Goal: Task Accomplishment & Management: Use online tool/utility

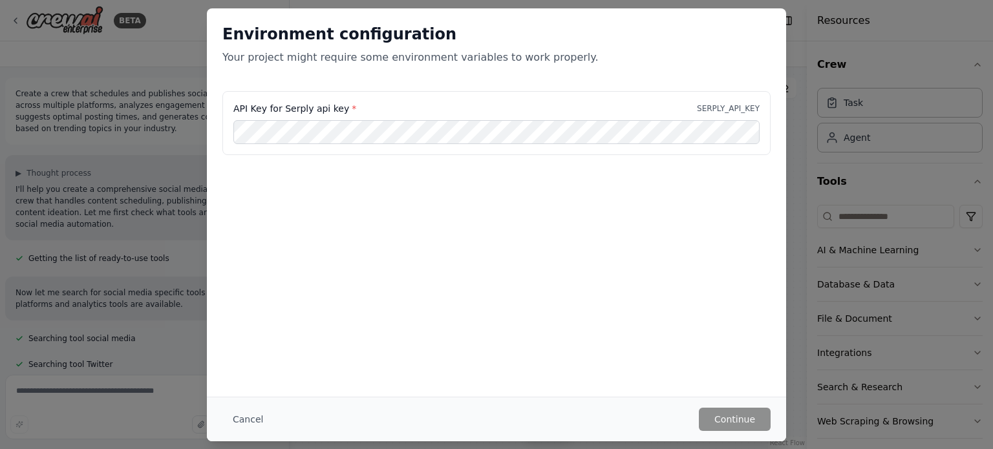
scroll to position [1296, 0]
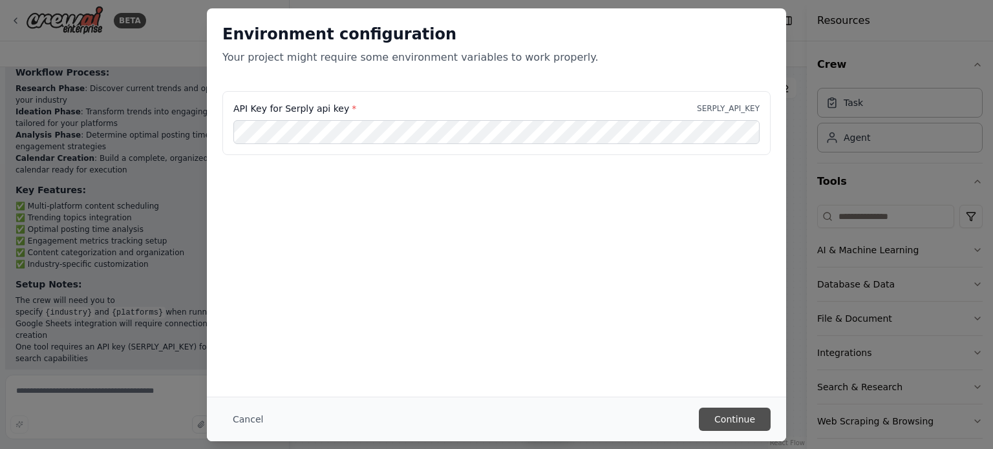
click at [719, 424] on button "Continue" at bounding box center [735, 419] width 72 height 23
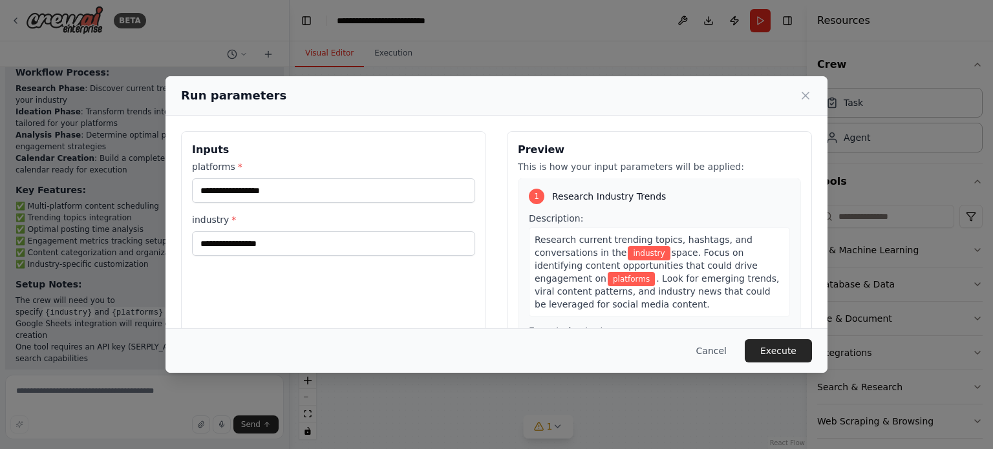
scroll to position [0, 0]
click at [288, 185] on input "platforms *" at bounding box center [333, 190] width 283 height 25
click at [401, 162] on label "platforms *" at bounding box center [333, 166] width 283 height 13
click at [401, 178] on input "platforms *" at bounding box center [333, 190] width 283 height 25
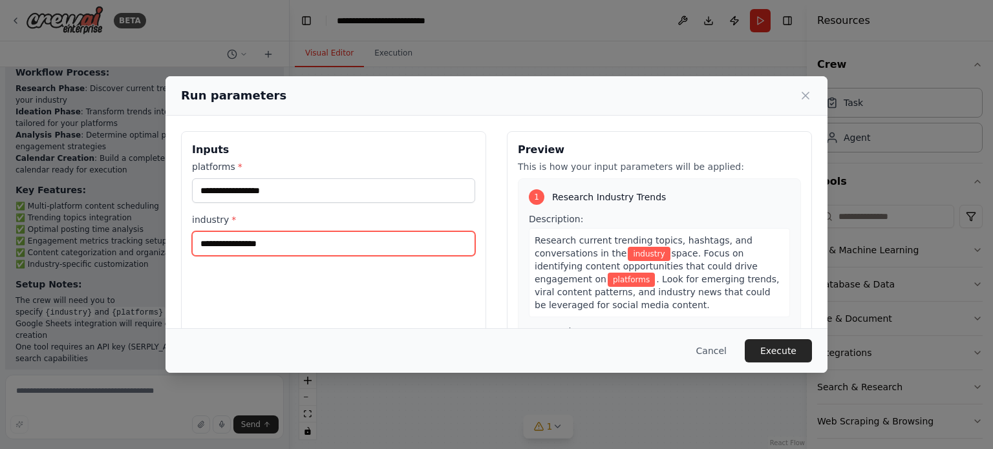
click at [339, 243] on input "industry *" at bounding box center [333, 244] width 283 height 25
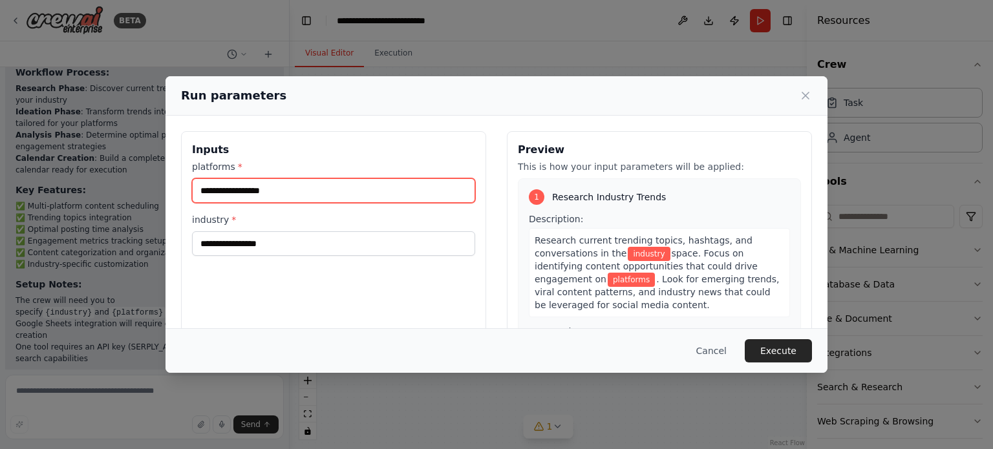
click at [344, 195] on input "platforms *" at bounding box center [333, 190] width 283 height 25
type input "*********"
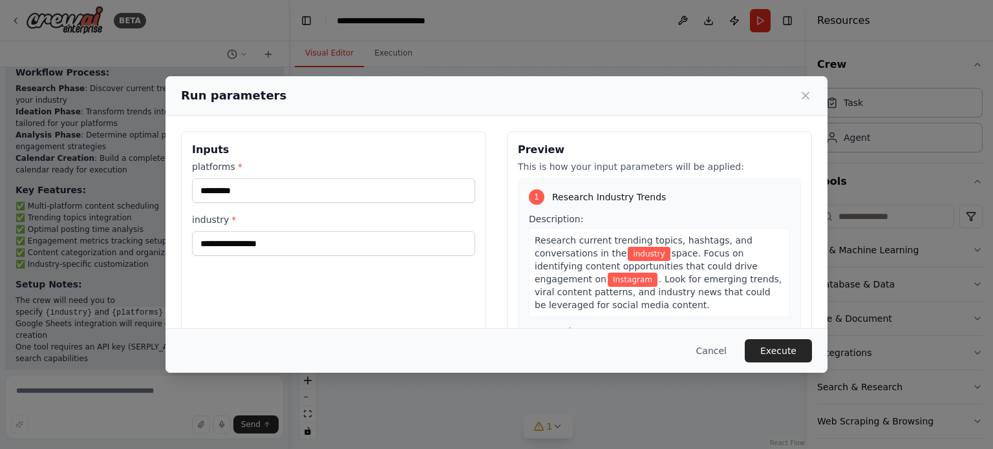
drag, startPoint x: 349, startPoint y: 227, endPoint x: 345, endPoint y: 237, distance: 11.1
click at [348, 227] on div "industry *" at bounding box center [333, 234] width 283 height 43
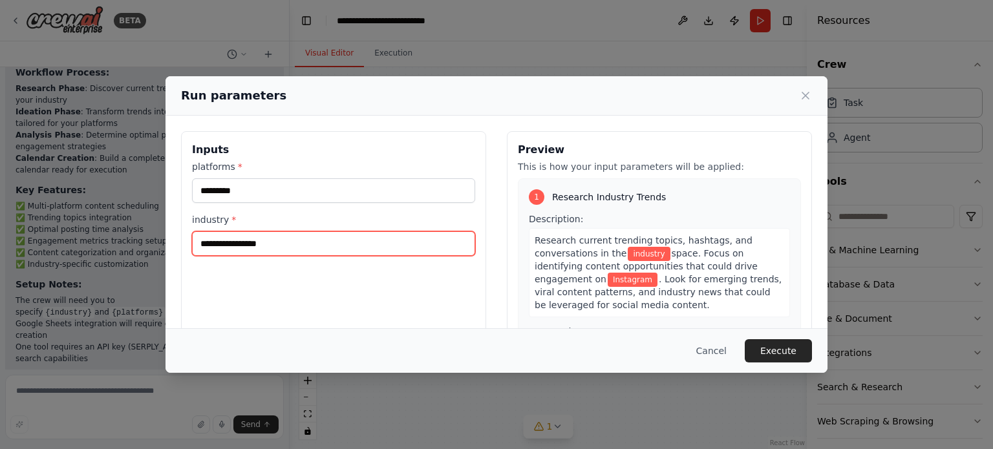
click at [345, 237] on input "industry *" at bounding box center [333, 244] width 283 height 25
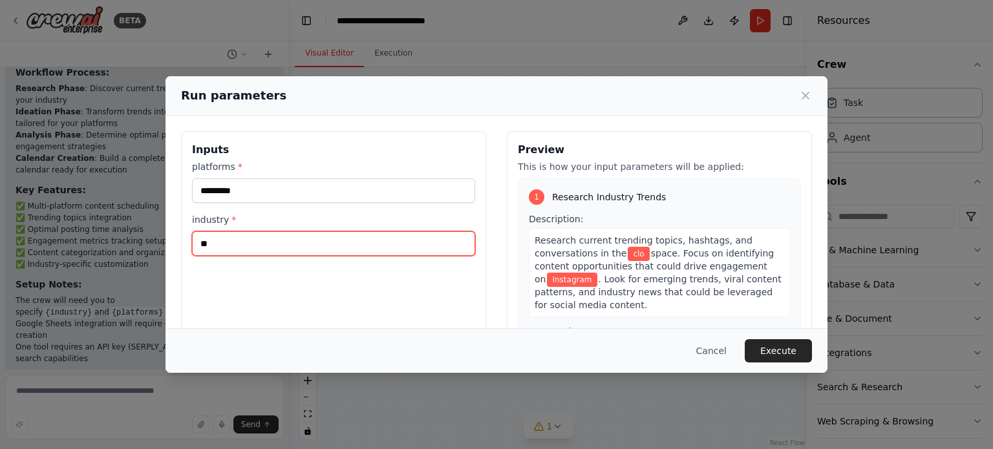
type input "*"
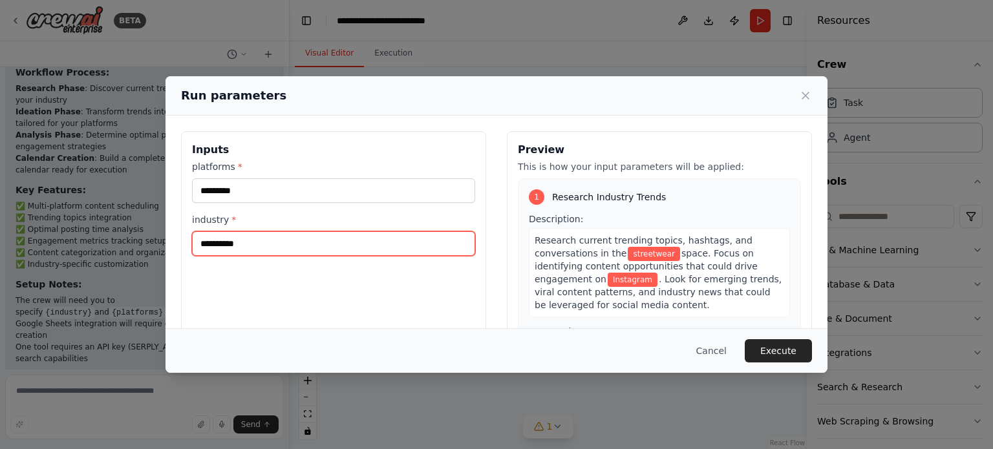
type input "**********"
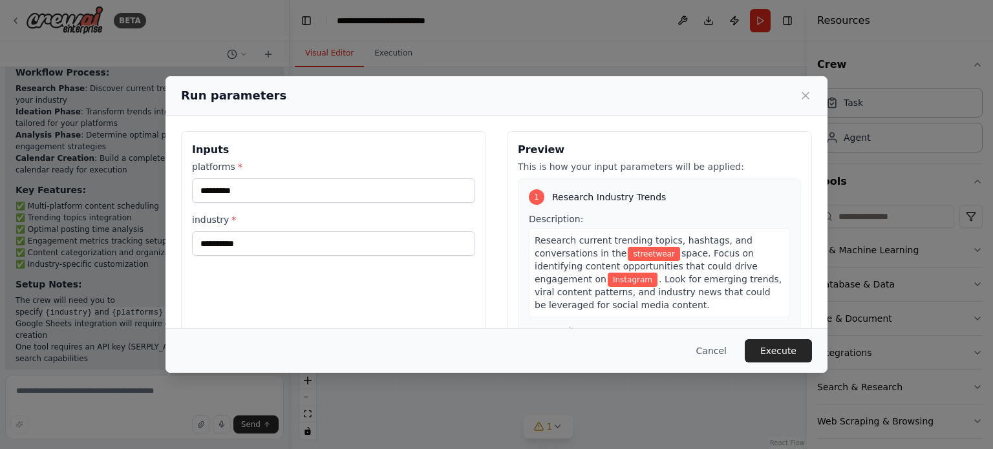
click at [427, 298] on div "**********" at bounding box center [333, 284] width 305 height 307
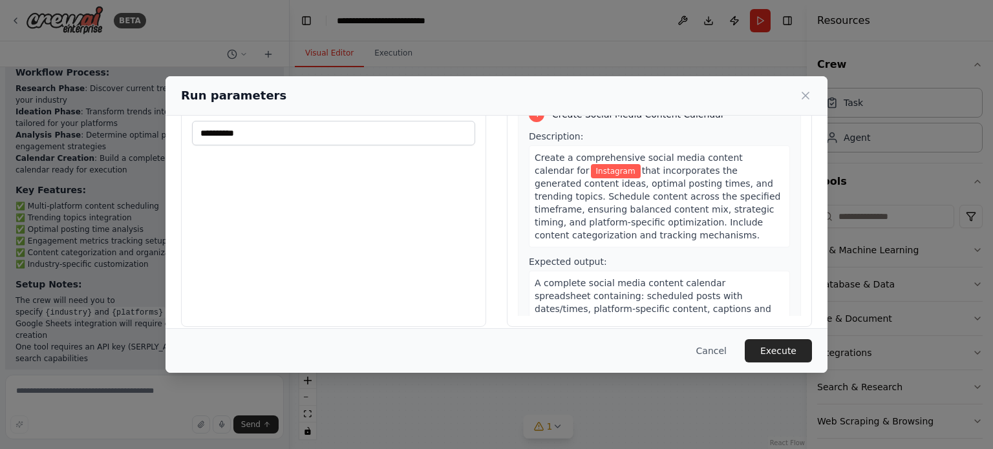
scroll to position [124, 0]
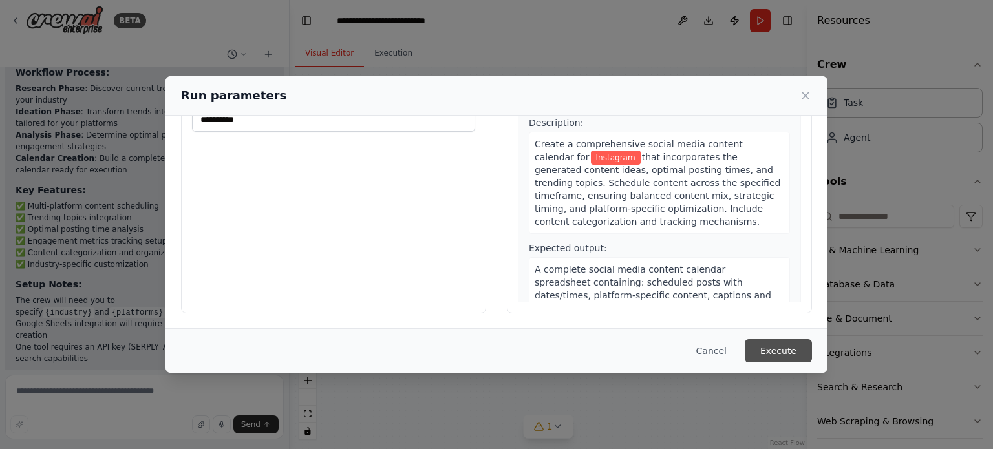
click at [784, 348] on button "Execute" at bounding box center [778, 351] width 67 height 23
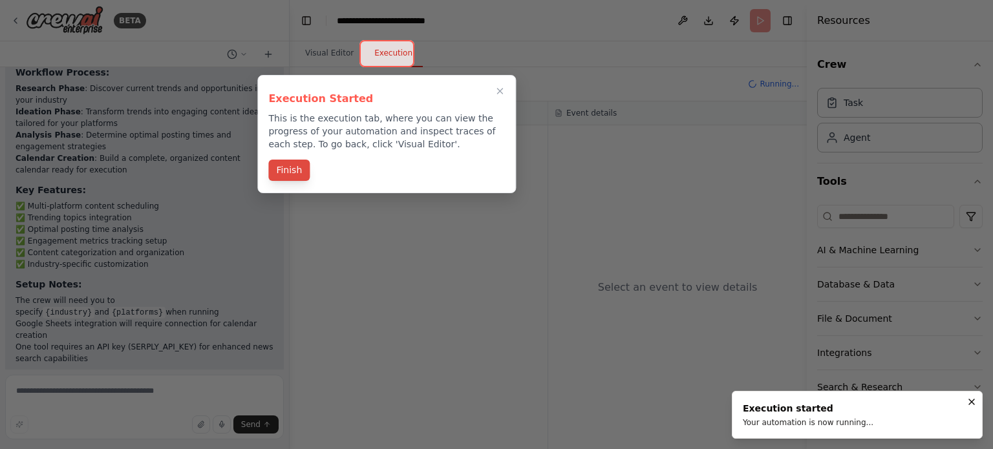
click at [294, 169] on button "Finish" at bounding box center [288, 170] width 41 height 21
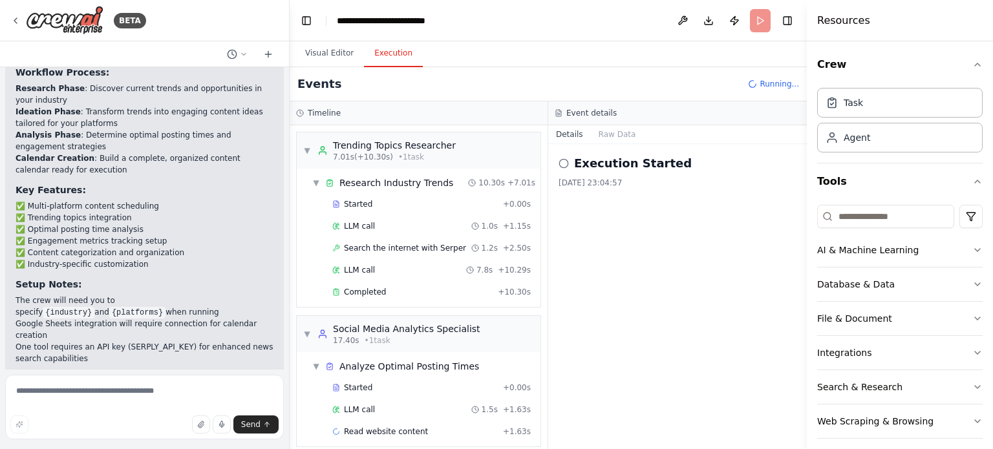
scroll to position [9, 0]
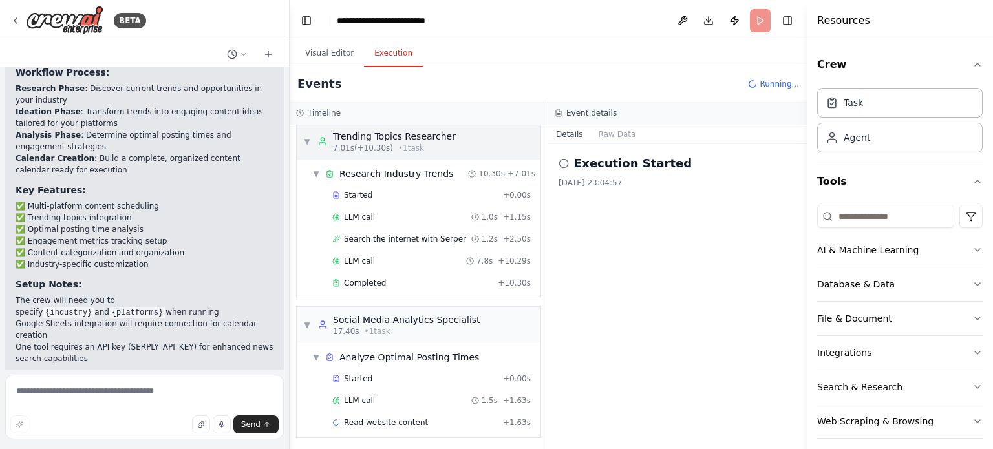
click at [387, 143] on div "7.01s (+10.30s) • 1 task" at bounding box center [394, 148] width 123 height 10
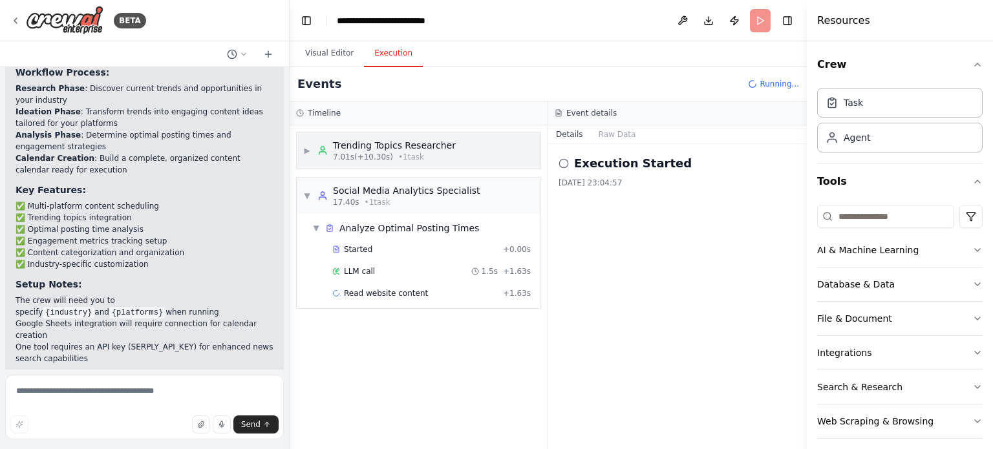
click at [387, 150] on div "Trending Topics Researcher" at bounding box center [394, 145] width 123 height 13
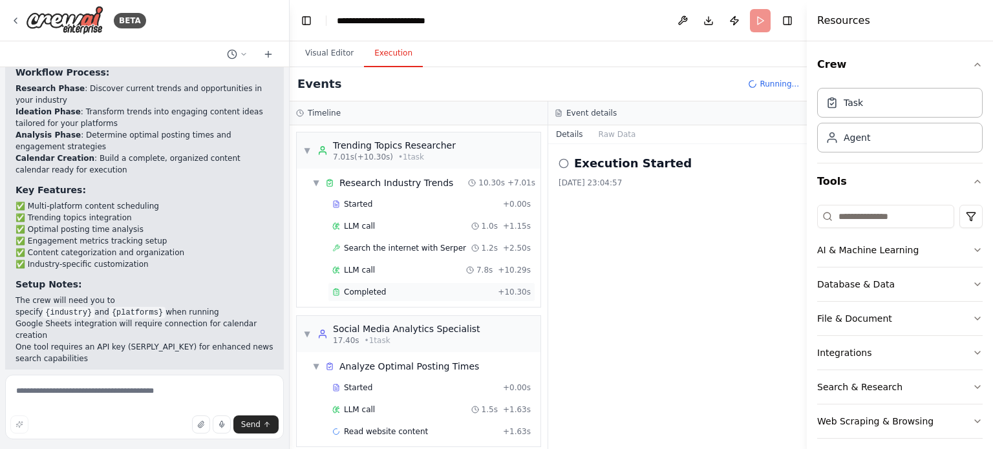
click at [402, 284] on div "Completed + 10.30s" at bounding box center [432, 292] width 208 height 19
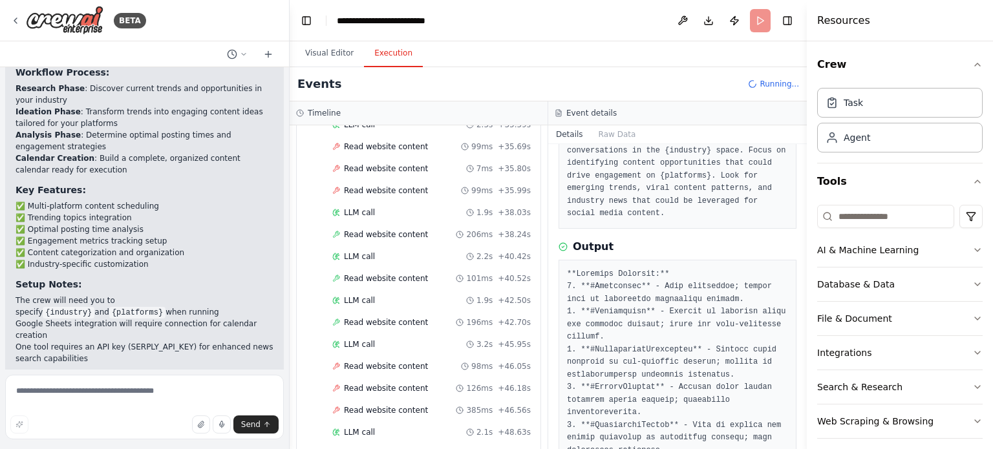
scroll to position [87, 0]
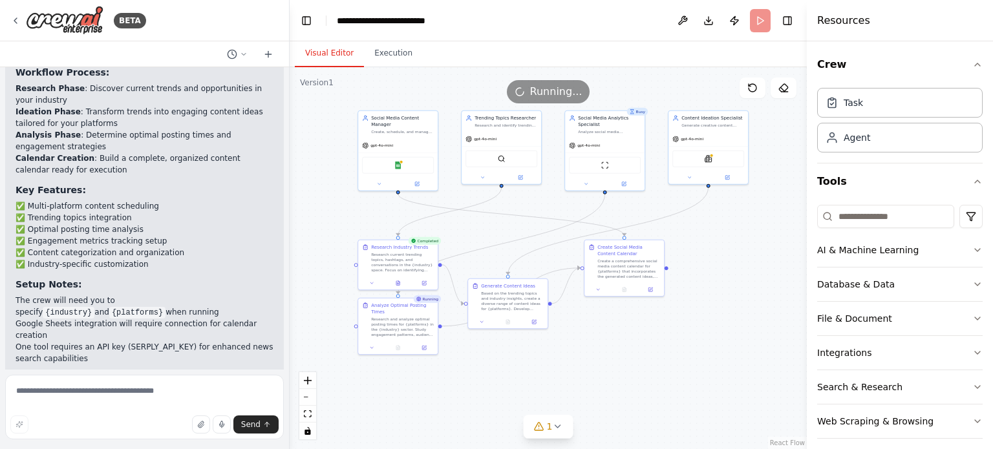
click at [323, 61] on button "Visual Editor" at bounding box center [329, 53] width 69 height 27
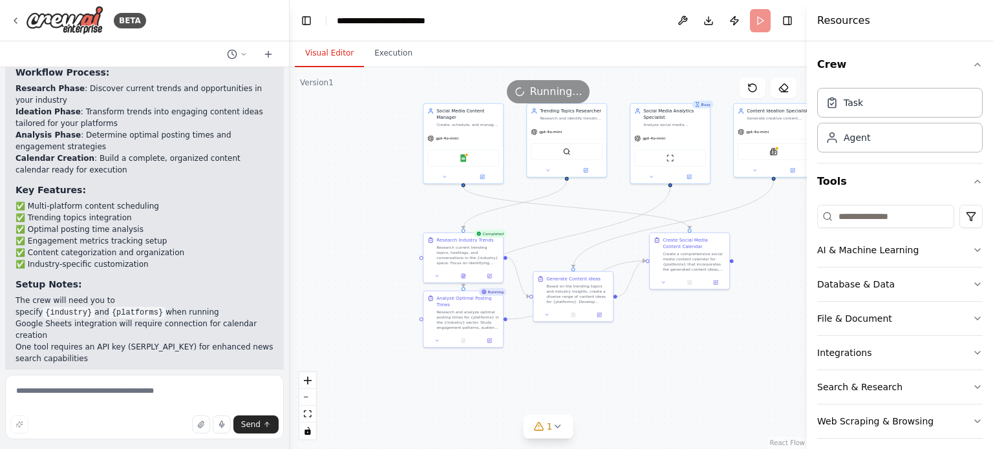
drag, startPoint x: 490, startPoint y: 217, endPoint x: 523, endPoint y: 214, distance: 32.4
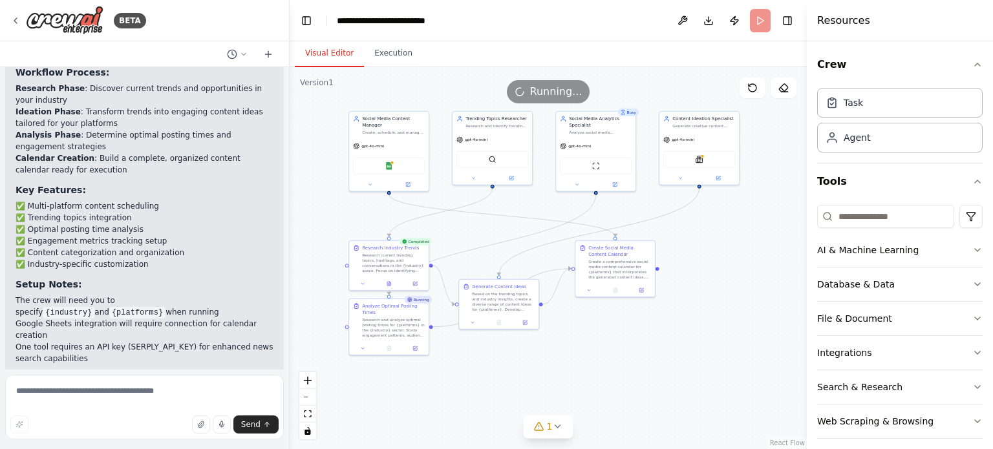
drag, startPoint x: 701, startPoint y: 202, endPoint x: 627, endPoint y: 210, distance: 74.8
click at [382, 60] on button "Execution" at bounding box center [393, 53] width 59 height 27
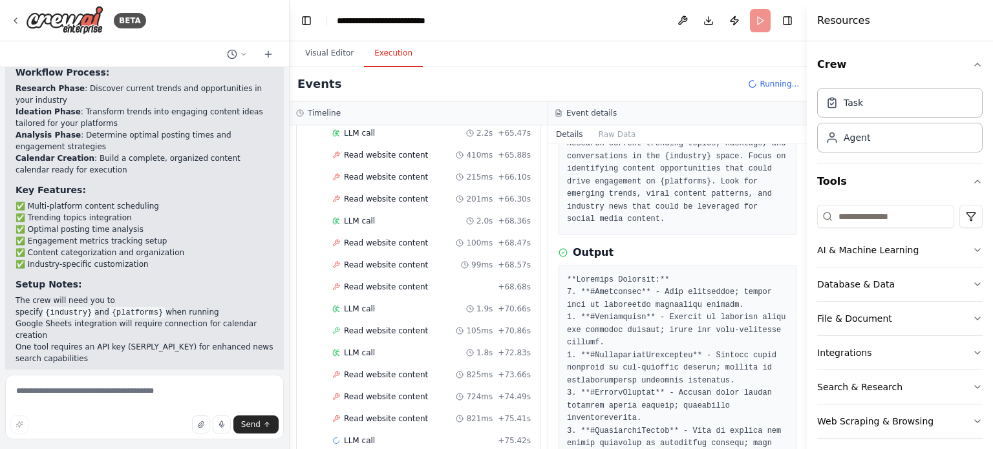
scroll to position [1508, 0]
click at [450, 365] on div "Read website content 825ms + 73.66s" at bounding box center [432, 374] width 208 height 19
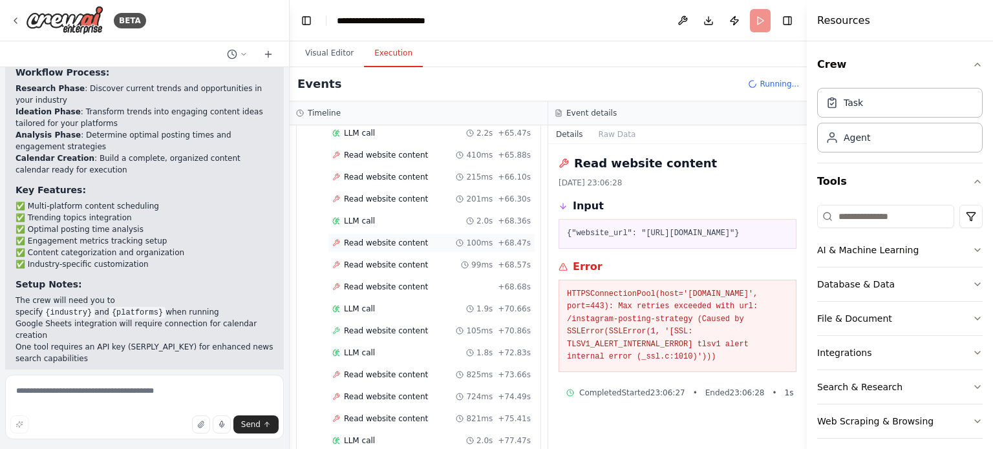
click at [440, 233] on div "Read website content 100ms + 68.47s" at bounding box center [432, 242] width 208 height 19
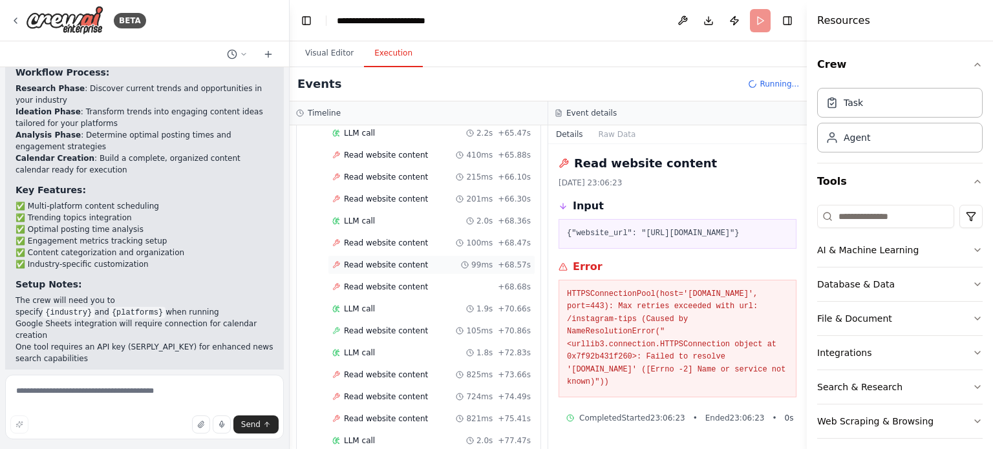
click at [433, 260] on div "Read website content 99ms + 68.57s" at bounding box center [431, 265] width 199 height 10
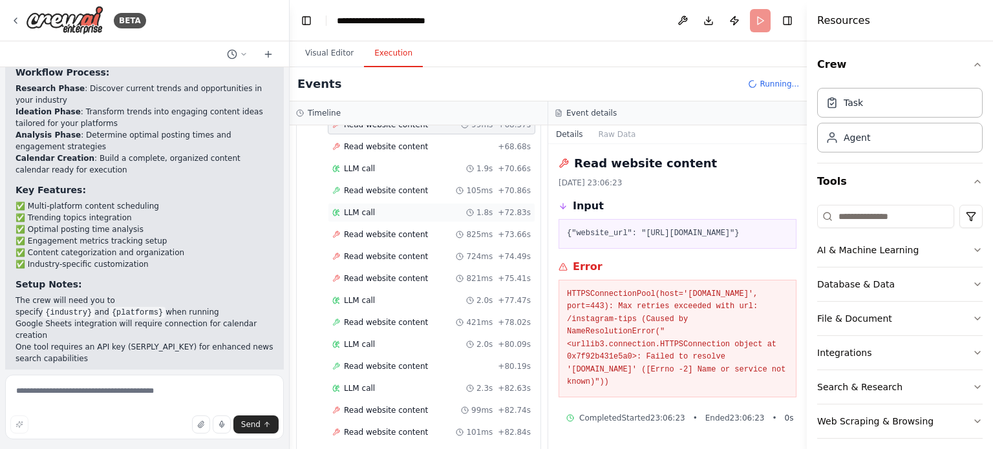
scroll to position [1661, 0]
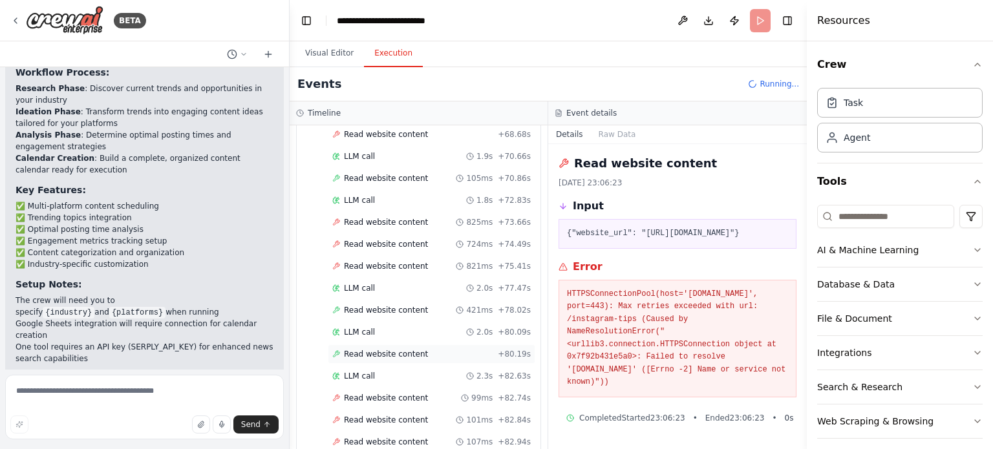
click at [417, 349] on div "Read website content + 80.19s" at bounding box center [431, 354] width 199 height 10
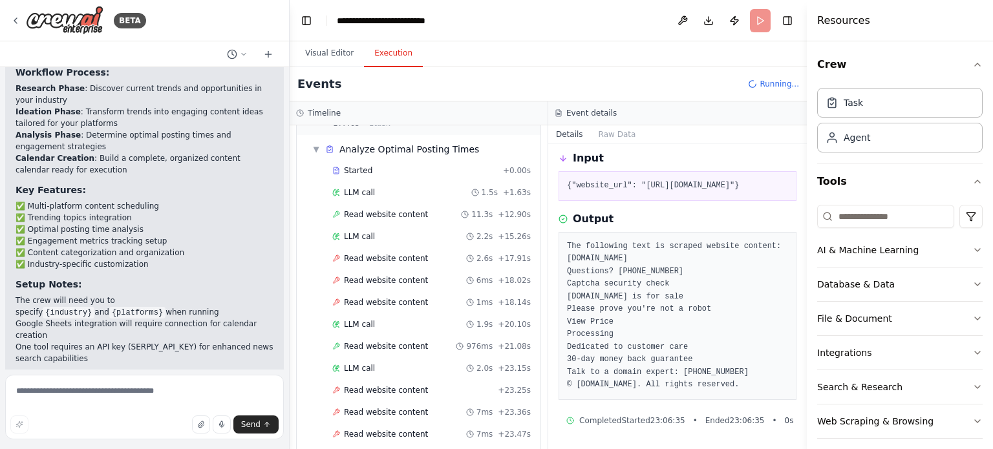
scroll to position [195, 0]
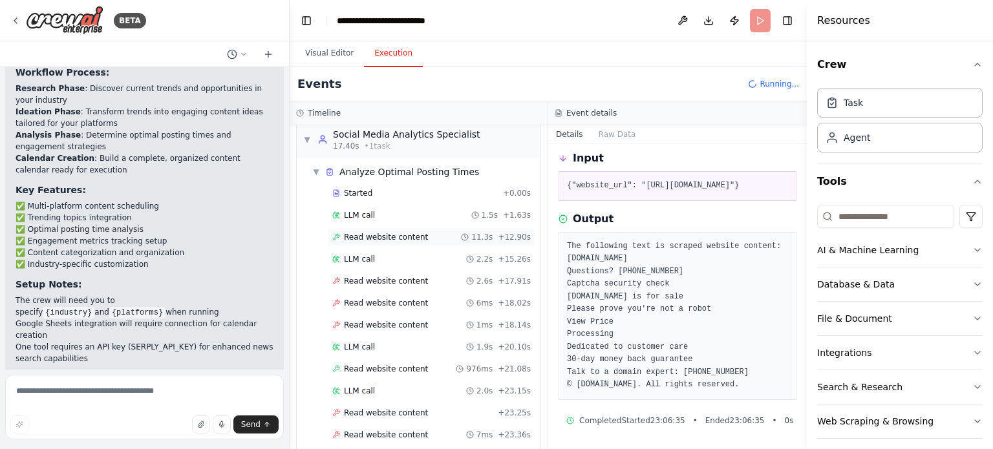
click at [425, 228] on div "Read website content 11.3s + 12.90s" at bounding box center [432, 237] width 208 height 19
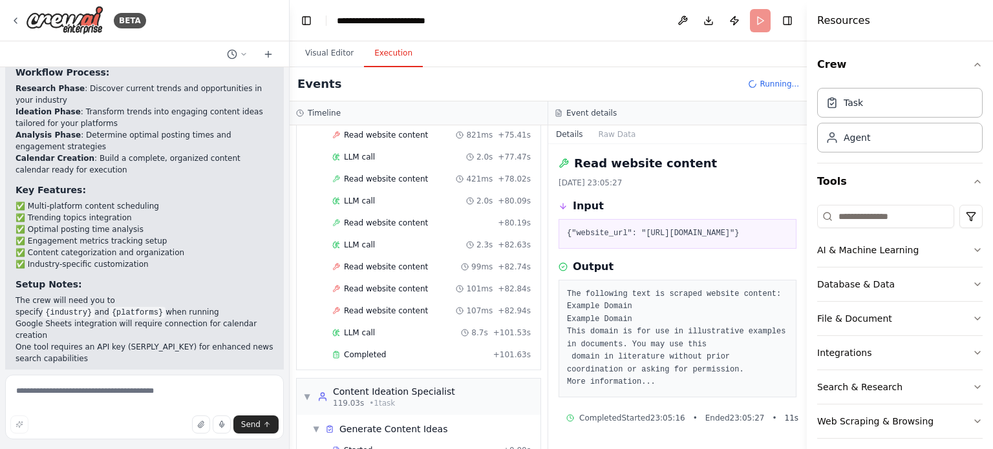
scroll to position [1811, 0]
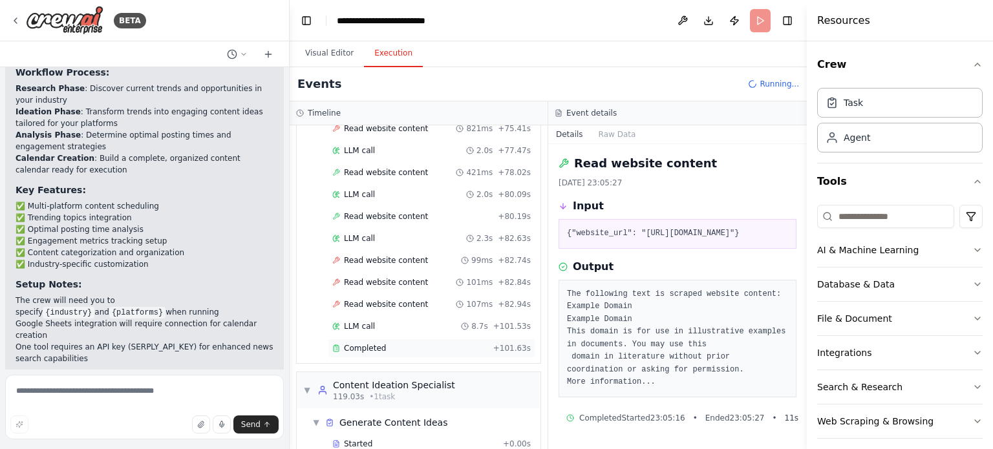
click at [425, 343] on div "Completed" at bounding box center [410, 348] width 156 height 10
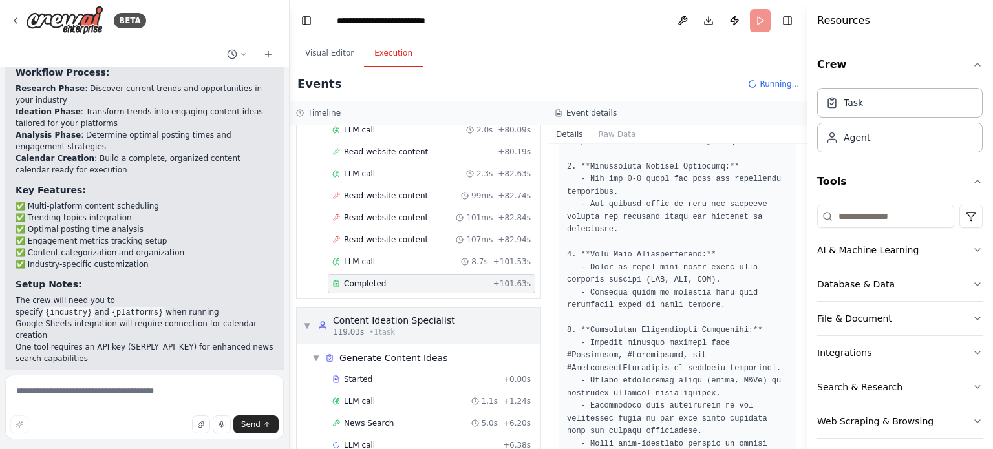
scroll to position [1877, 0]
click at [456, 373] on div "Started" at bounding box center [415, 378] width 166 height 10
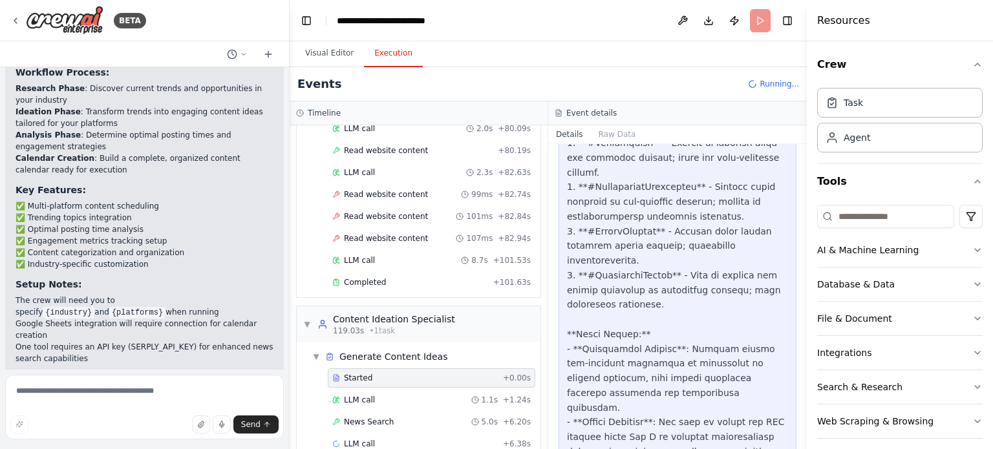
scroll to position [582, 0]
click at [433, 395] on div "LLM call 1.1s + 1.24s" at bounding box center [431, 400] width 199 height 10
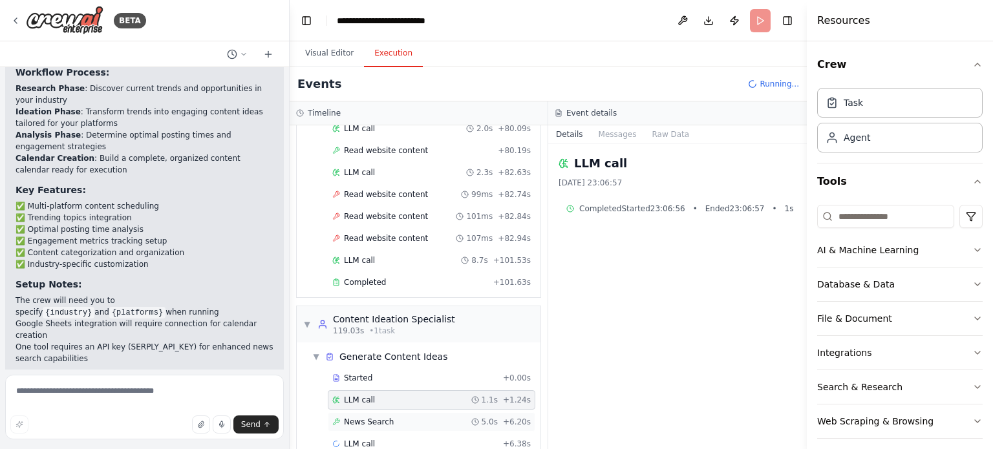
click at [433, 417] on div "News Search 5.0s + 6.20s" at bounding box center [431, 422] width 199 height 10
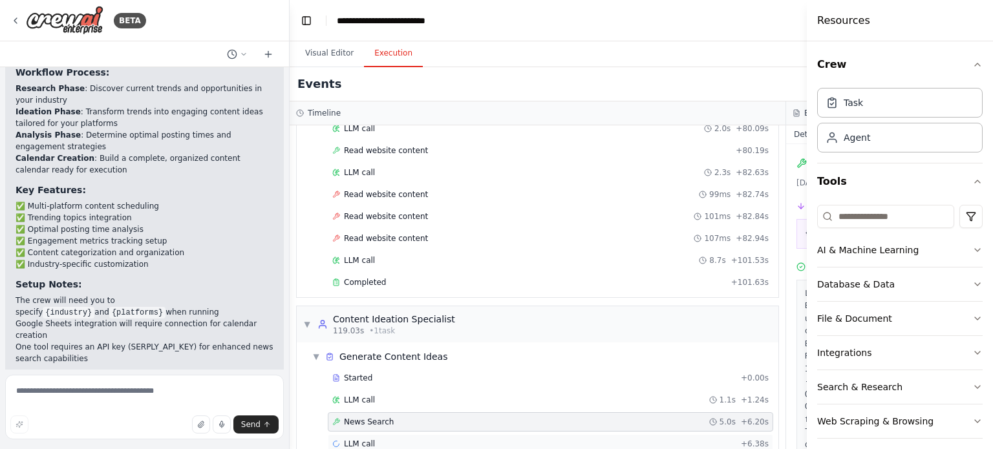
click at [577, 439] on div "LLM call + 6.38s" at bounding box center [550, 444] width 437 height 10
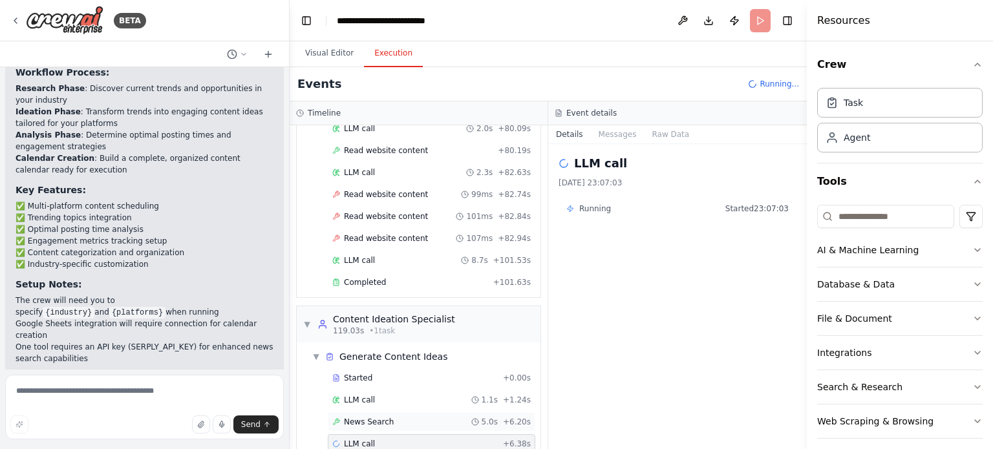
click at [486, 417] on span "5.0s" at bounding box center [490, 422] width 16 height 10
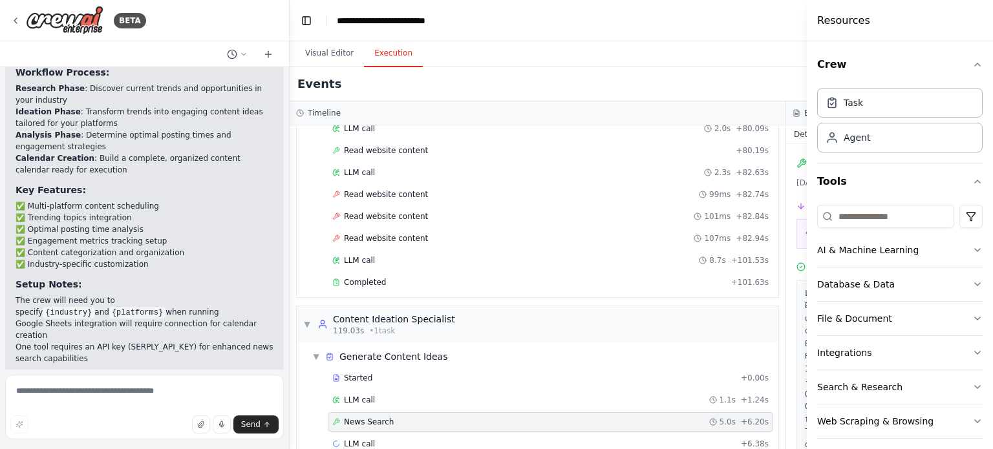
click at [718, 49] on div "Visual Editor Execution" at bounding box center [786, 54] width 993 height 26
click at [947, 254] on button "AI & Machine Learning" at bounding box center [900, 250] width 166 height 34
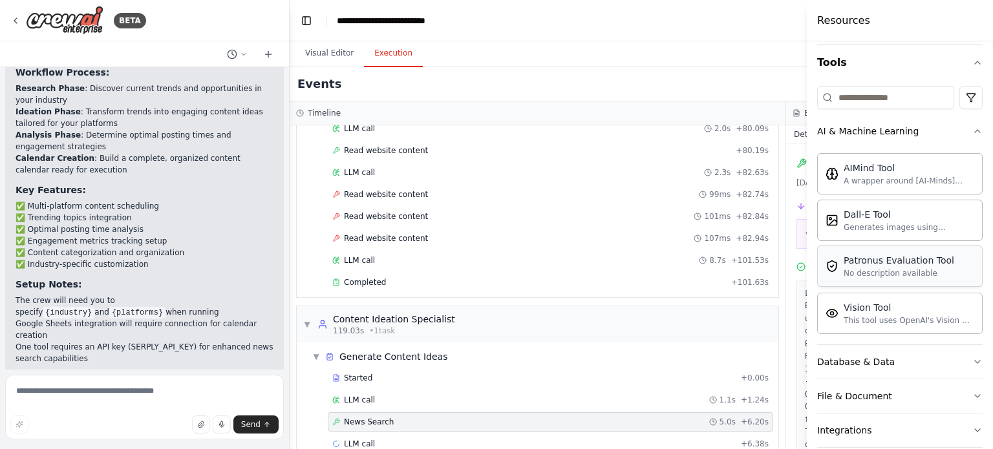
scroll to position [129, 0]
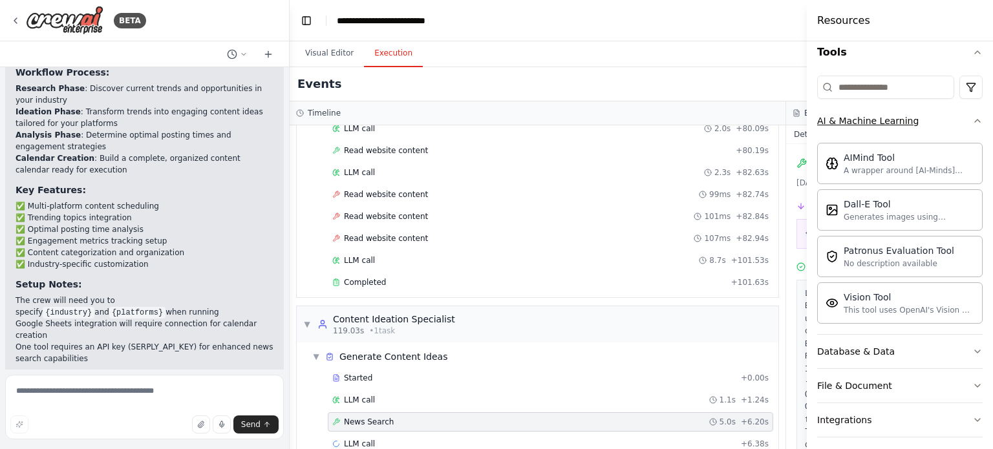
click at [958, 122] on button "AI & Machine Learning" at bounding box center [900, 121] width 166 height 34
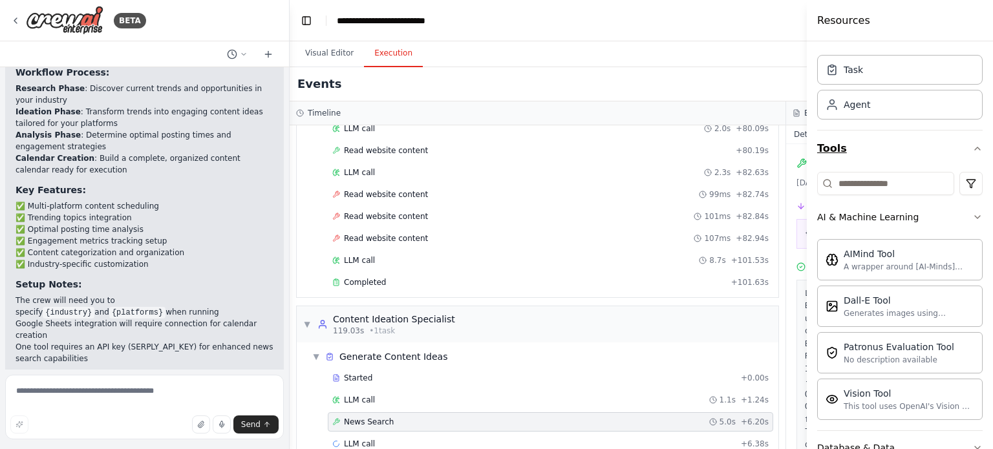
scroll to position [8, 0]
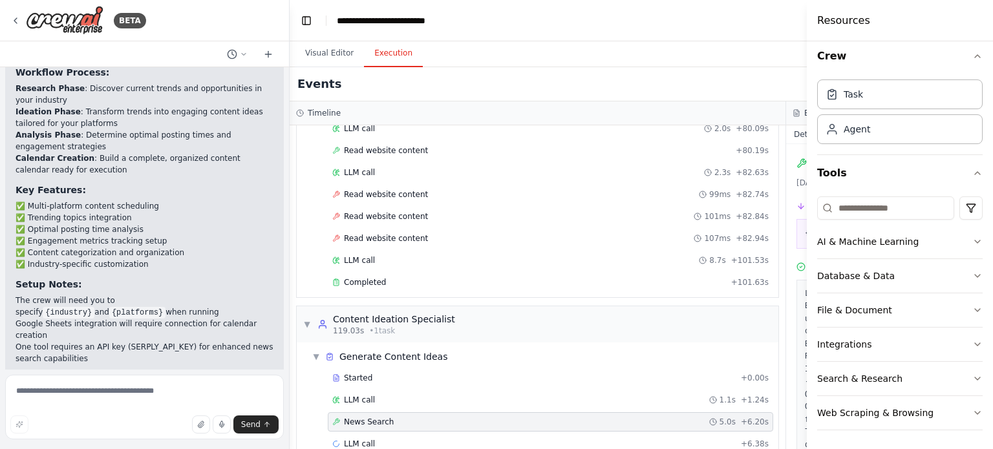
click at [668, 437] on div "▼ Trending Topics Researcher 7.01s (+10.30s) • 1 task ▼ Research Industry Trend…" at bounding box center [538, 287] width 496 height 324
click at [667, 439] on div "LLM call + 6.38s" at bounding box center [550, 444] width 437 height 10
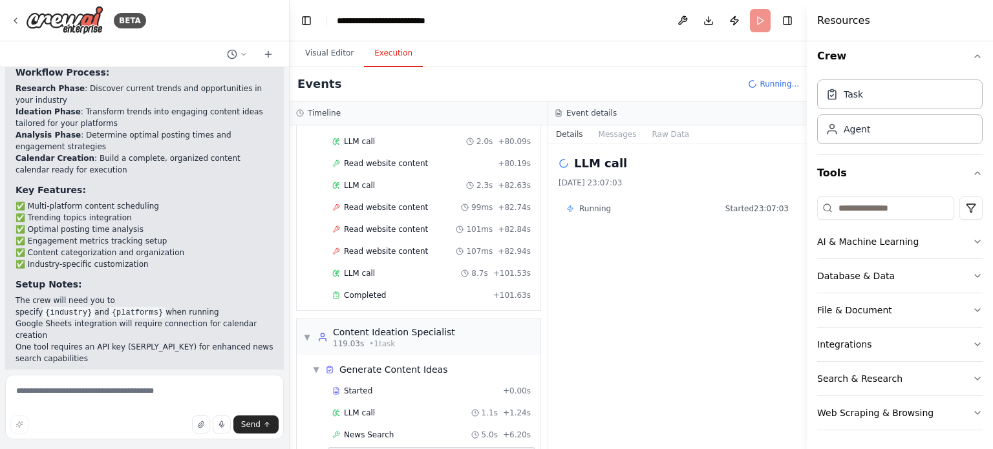
scroll to position [1877, 0]
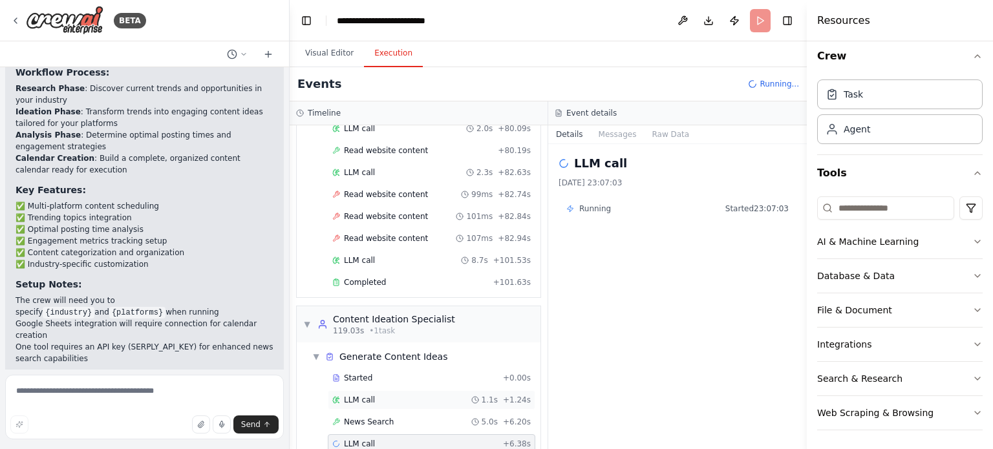
click at [427, 395] on div "LLM call 1.1s + 1.24s" at bounding box center [431, 400] width 199 height 10
click at [431, 435] on div "LLM call + 6.38s" at bounding box center [432, 444] width 208 height 19
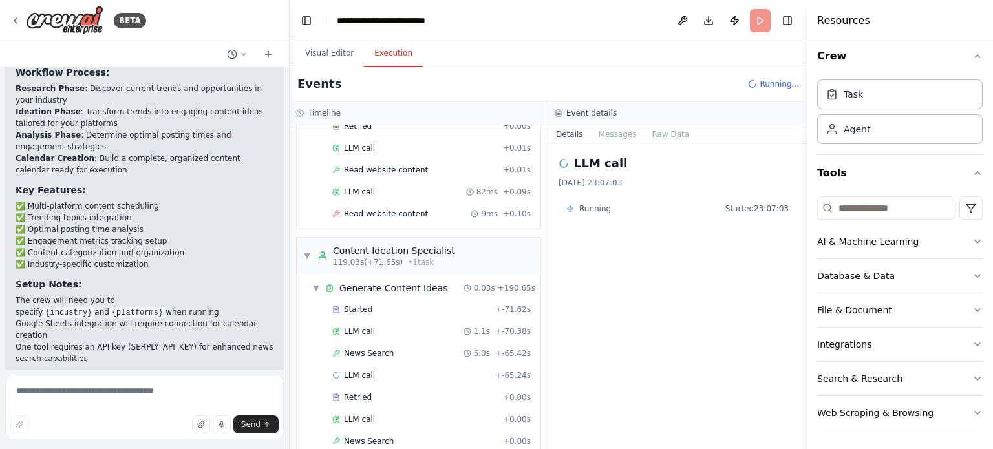
scroll to position [3844, 0]
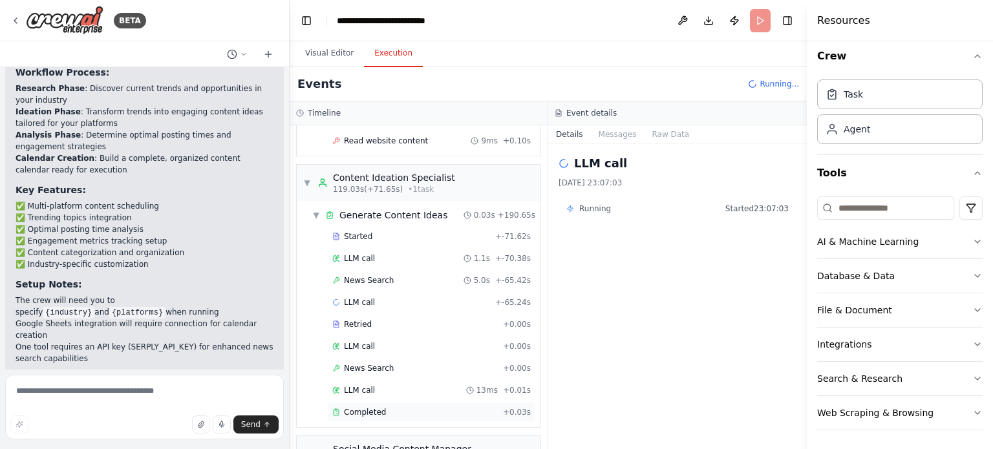
click at [418, 403] on div "Completed + 0.03s" at bounding box center [432, 412] width 208 height 19
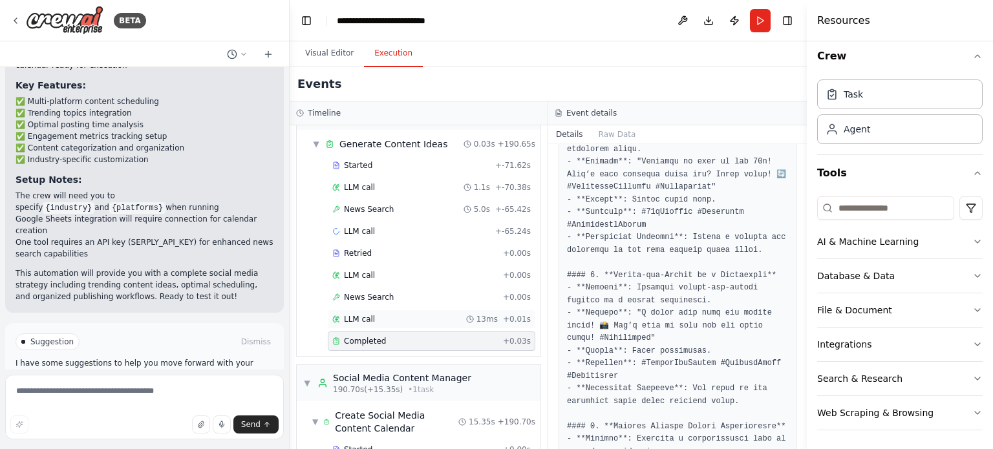
scroll to position [3941, 0]
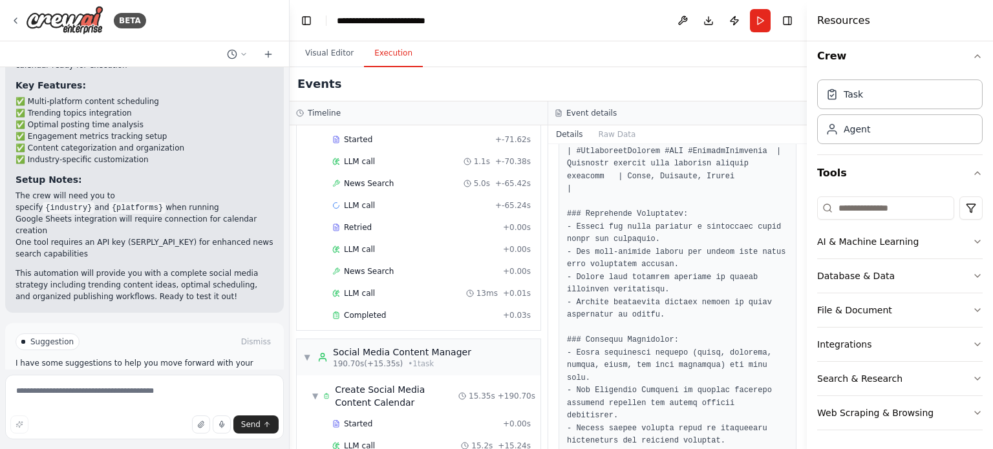
scroll to position [1907, 0]
click at [326, 43] on button "Visual Editor" at bounding box center [329, 53] width 69 height 27
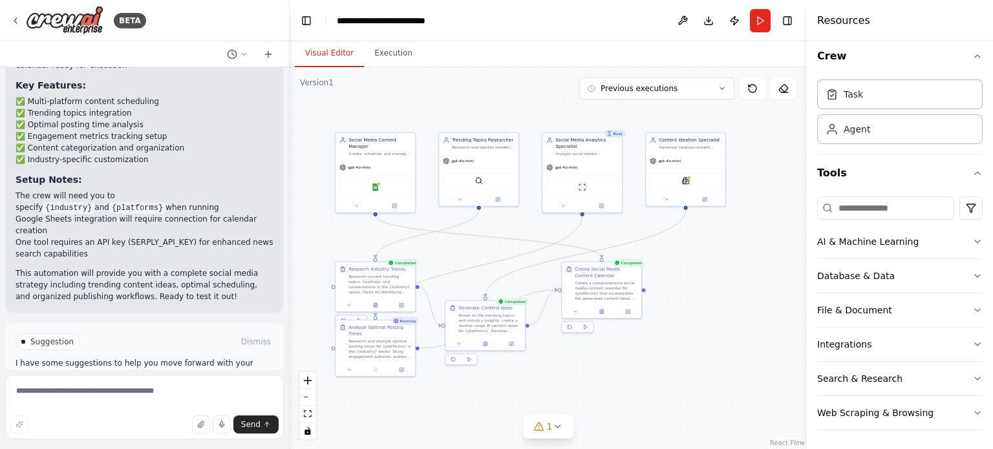
drag, startPoint x: 757, startPoint y: 237, endPoint x: 743, endPoint y: 258, distance: 25.3
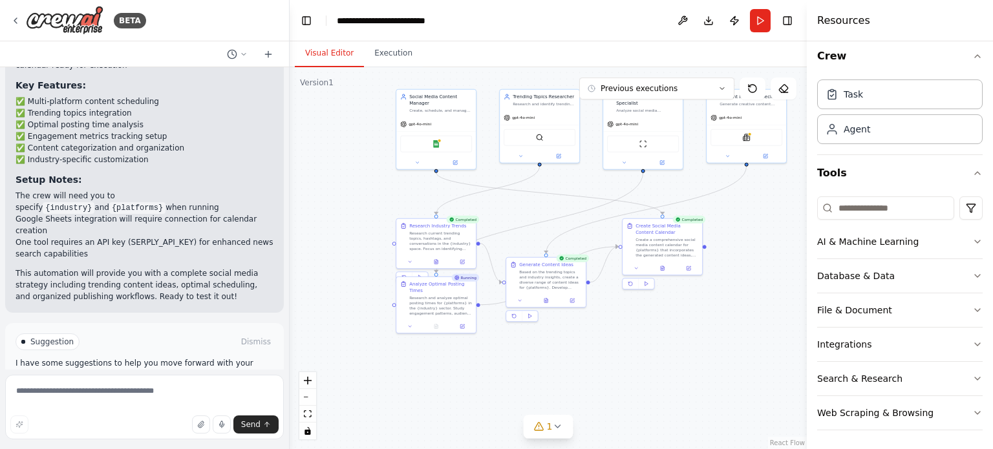
drag, startPoint x: 692, startPoint y: 297, endPoint x: 756, endPoint y: 250, distance: 79.9
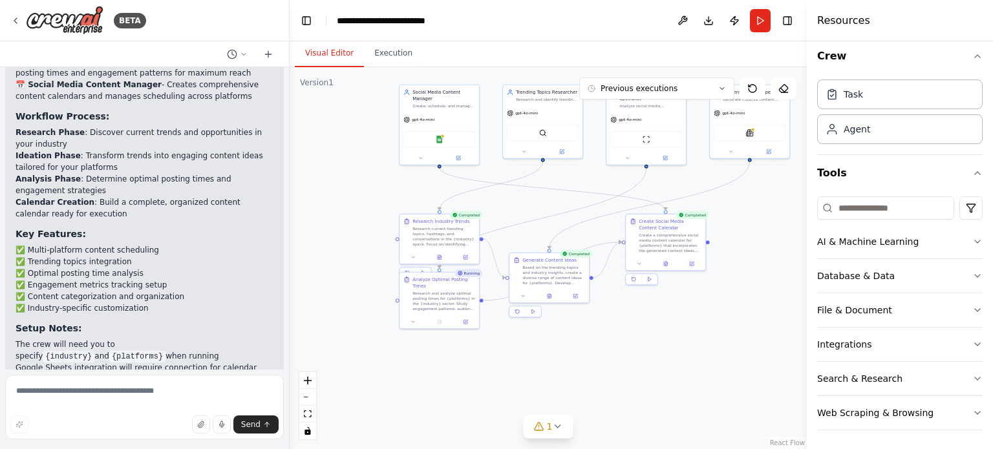
scroll to position [1401, 0]
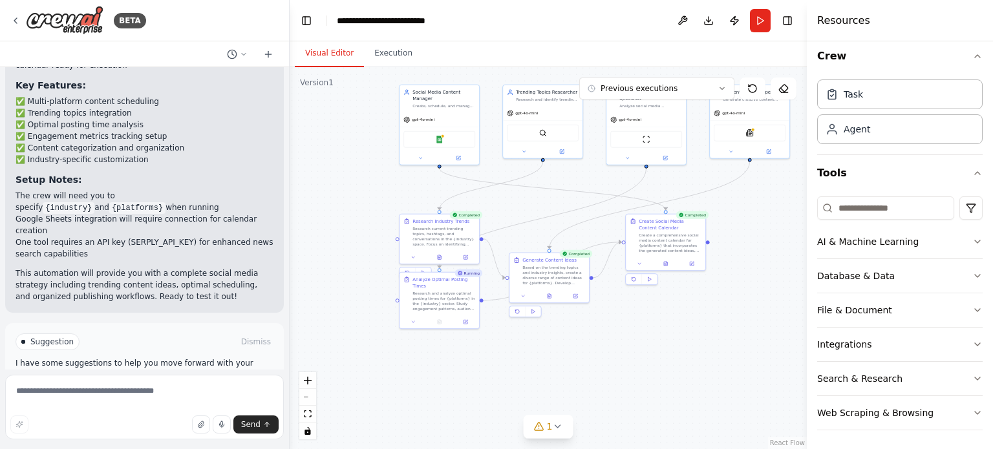
click at [188, 387] on button "Improve automation" at bounding box center [145, 397] width 258 height 21
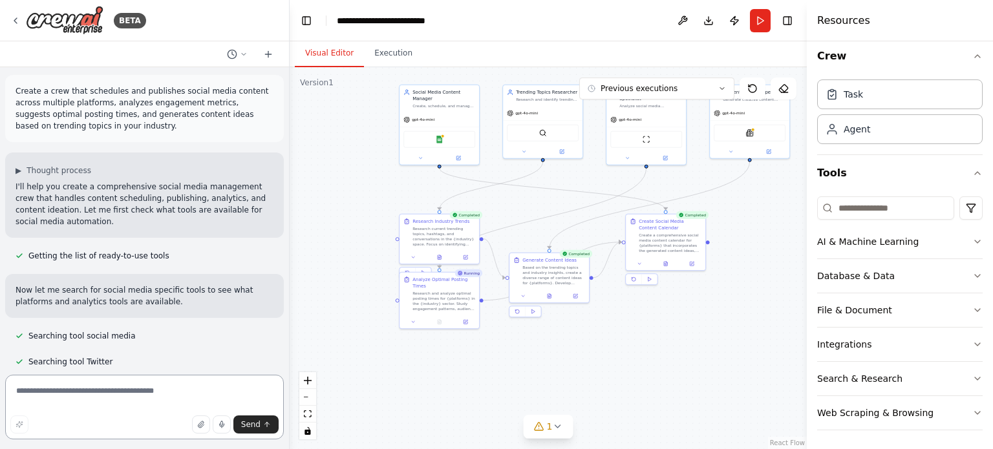
scroll to position [0, 0]
click at [18, 19] on icon at bounding box center [15, 21] width 10 height 10
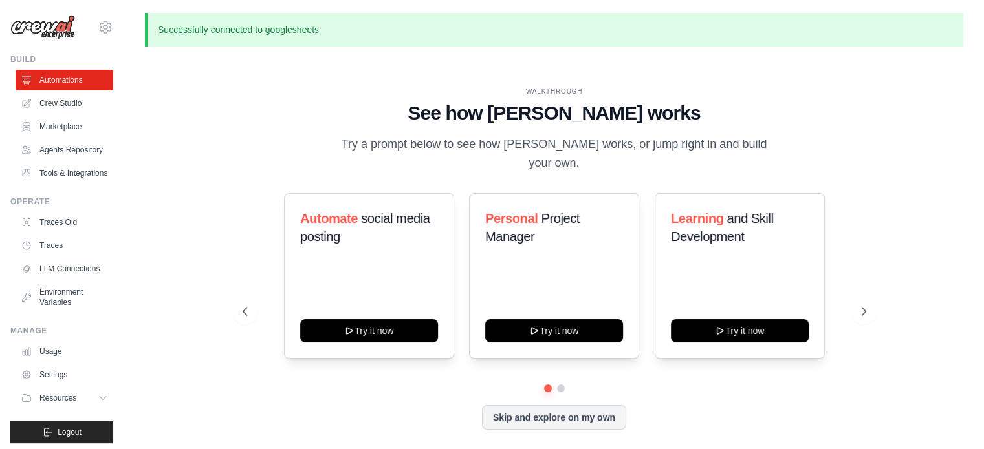
click at [256, 78] on div "WALKTHROUGH See how CrewAI works Try a prompt below to see how CrewAI works, or…" at bounding box center [554, 269] width 818 height 424
click at [523, 415] on button "Skip and explore on my own" at bounding box center [554, 416] width 144 height 25
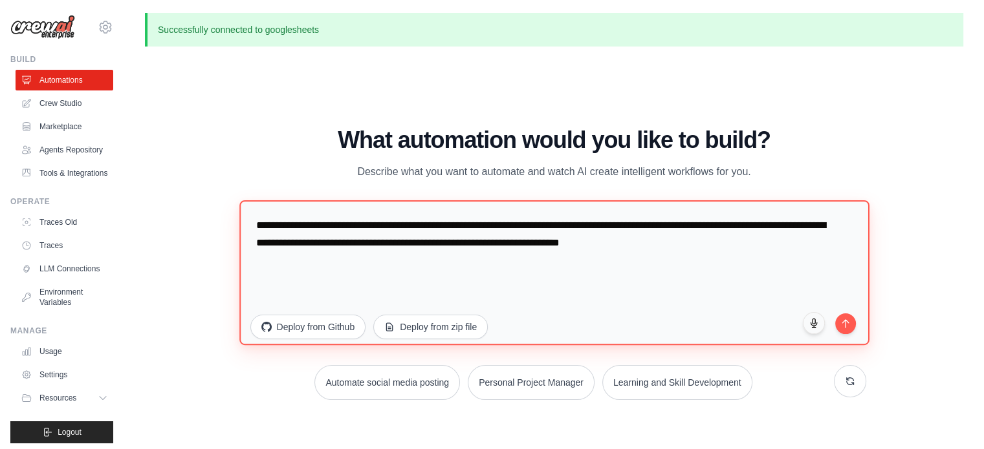
click at [600, 279] on textarea "**********" at bounding box center [554, 272] width 630 height 145
click at [832, 254] on textarea "**********" at bounding box center [554, 272] width 630 height 145
drag, startPoint x: 846, startPoint y: 252, endPoint x: 204, endPoint y: 201, distance: 643.6
click at [204, 201] on div "WALKTHROUGH See how CrewAI works Try a prompt below to see how CrewAI works, or…" at bounding box center [554, 269] width 818 height 424
click at [498, 248] on textarea "**********" at bounding box center [554, 272] width 630 height 145
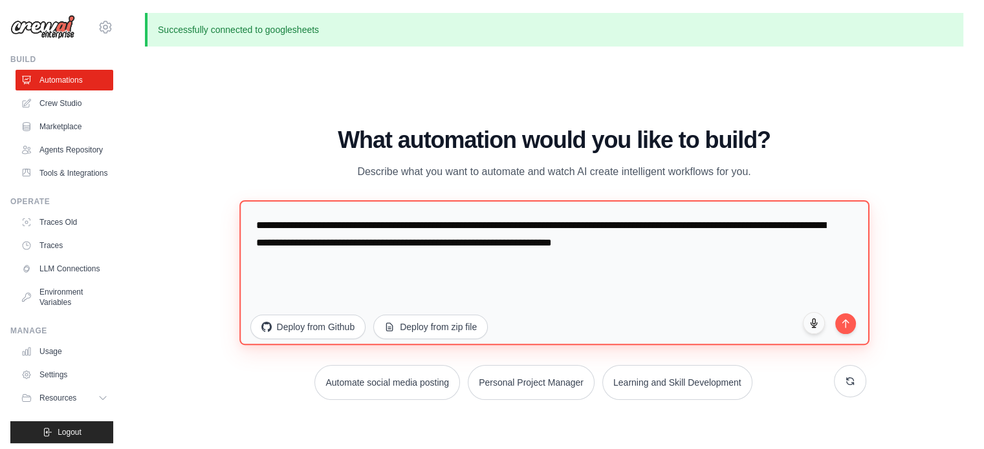
click at [344, 247] on textarea "**********" at bounding box center [554, 272] width 630 height 145
click at [348, 248] on textarea "**********" at bounding box center [554, 272] width 630 height 145
click at [680, 243] on textarea "**********" at bounding box center [554, 272] width 630 height 145
click at [468, 263] on textarea "**********" at bounding box center [554, 272] width 630 height 145
click at [303, 261] on textarea "**********" at bounding box center [554, 272] width 630 height 145
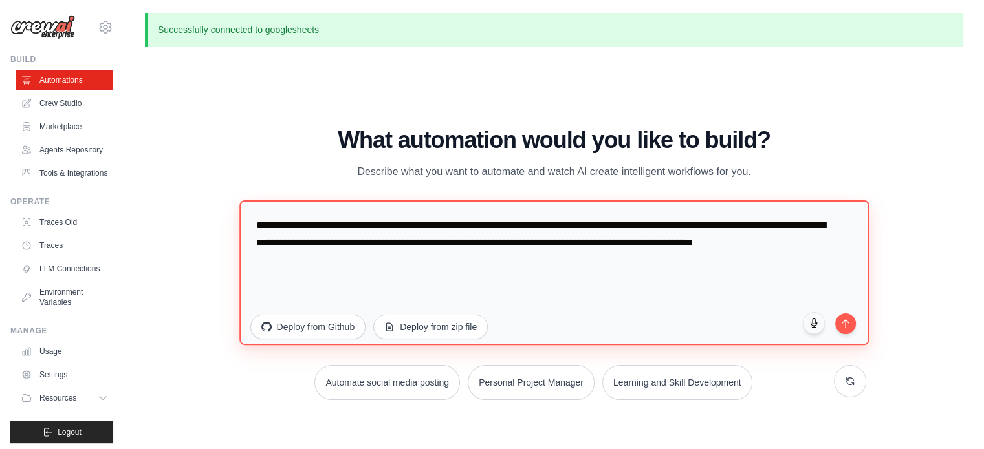
click at [469, 258] on textarea "**********" at bounding box center [554, 272] width 630 height 145
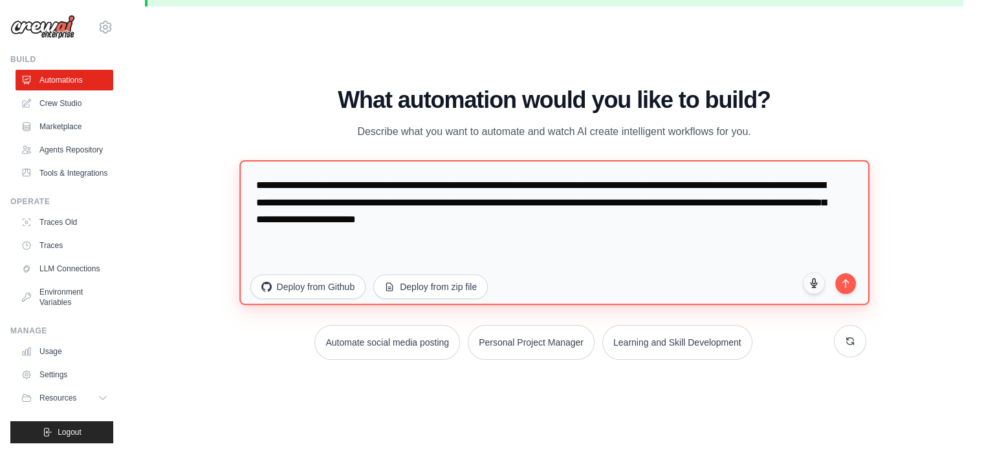
scroll to position [44, 0]
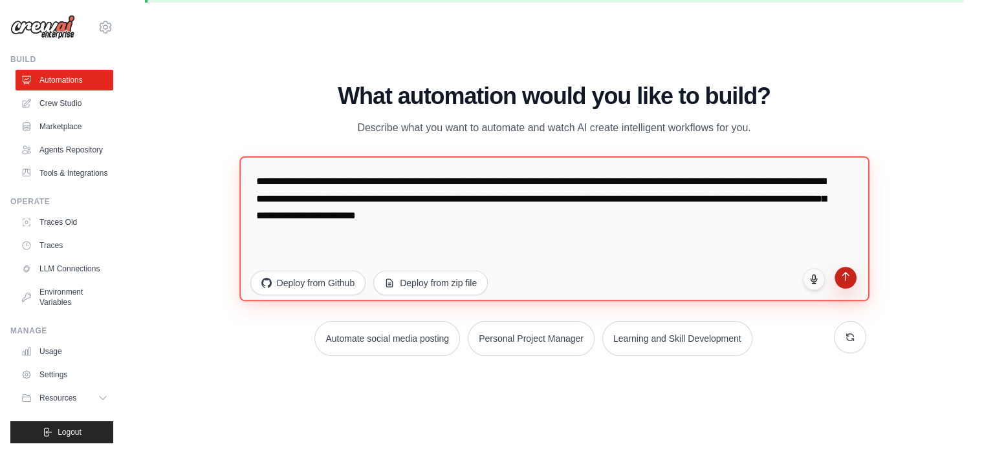
type textarea "**********"
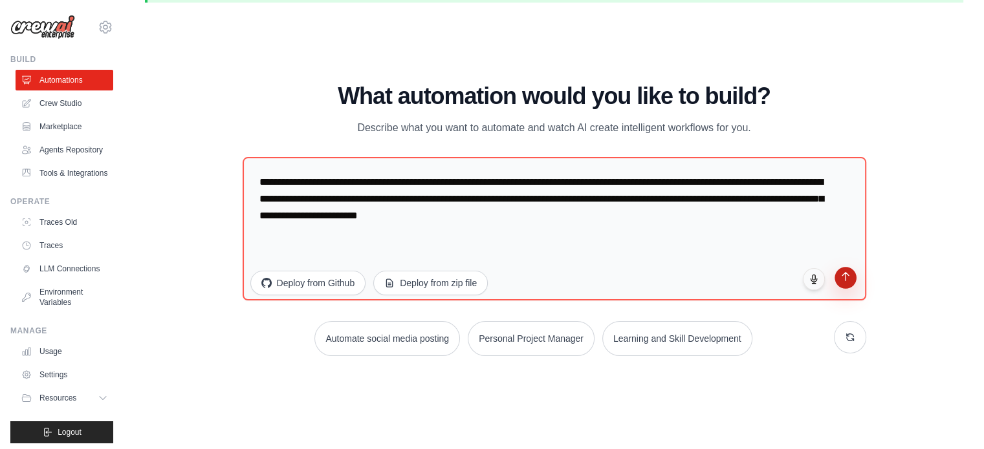
click at [847, 277] on icon "submit" at bounding box center [844, 276] width 11 height 11
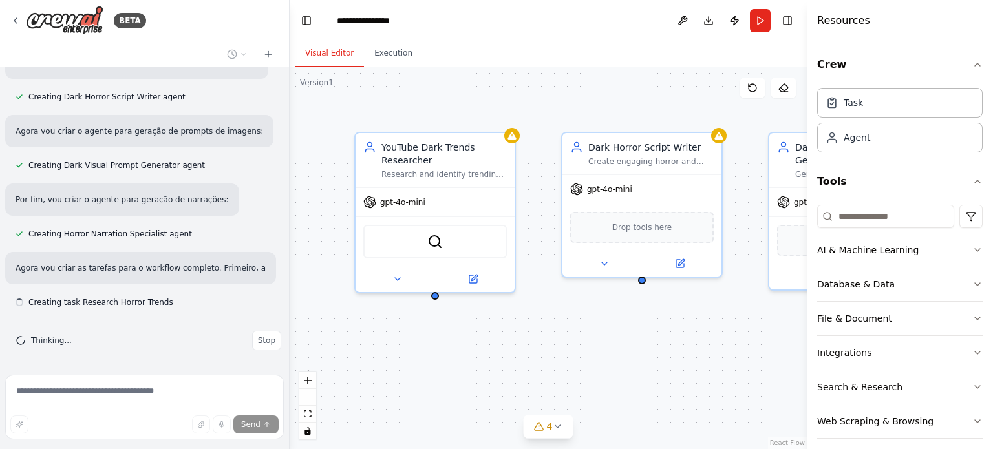
scroll to position [735, 0]
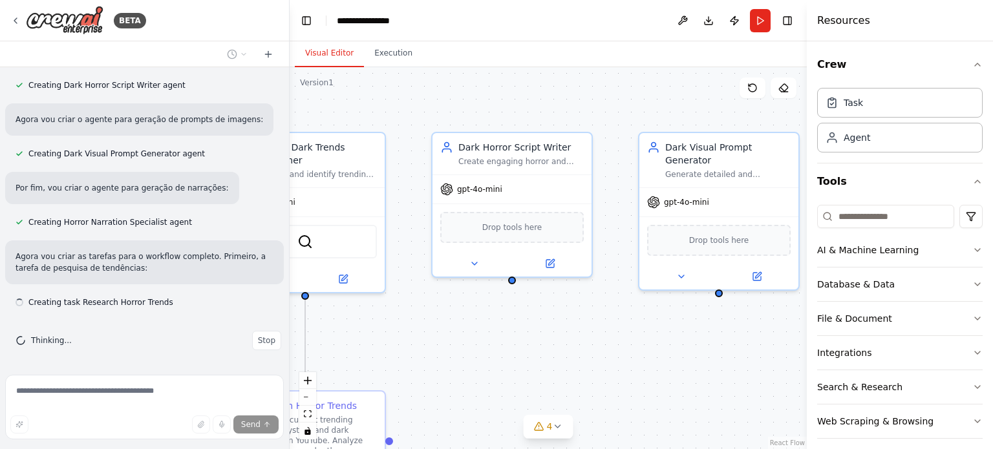
drag, startPoint x: 731, startPoint y: 321, endPoint x: 537, endPoint y: 321, distance: 194.7
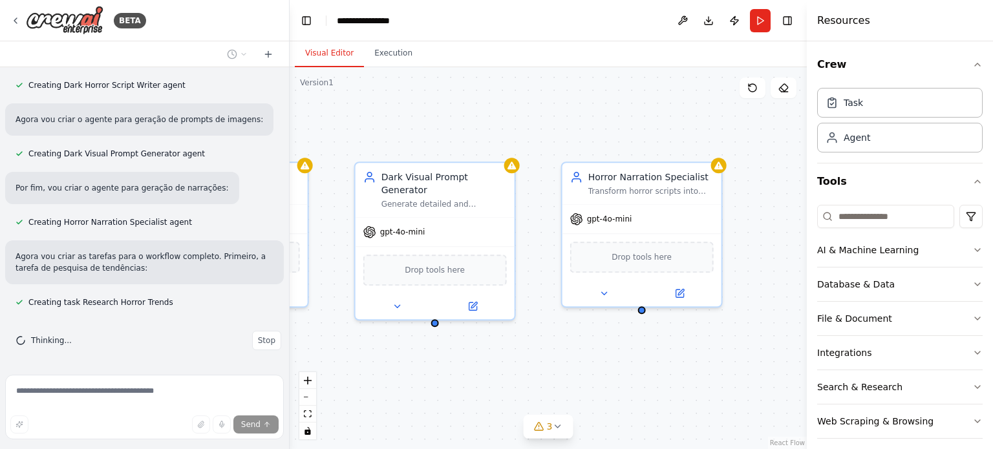
drag, startPoint x: 665, startPoint y: 323, endPoint x: 396, endPoint y: 354, distance: 270.2
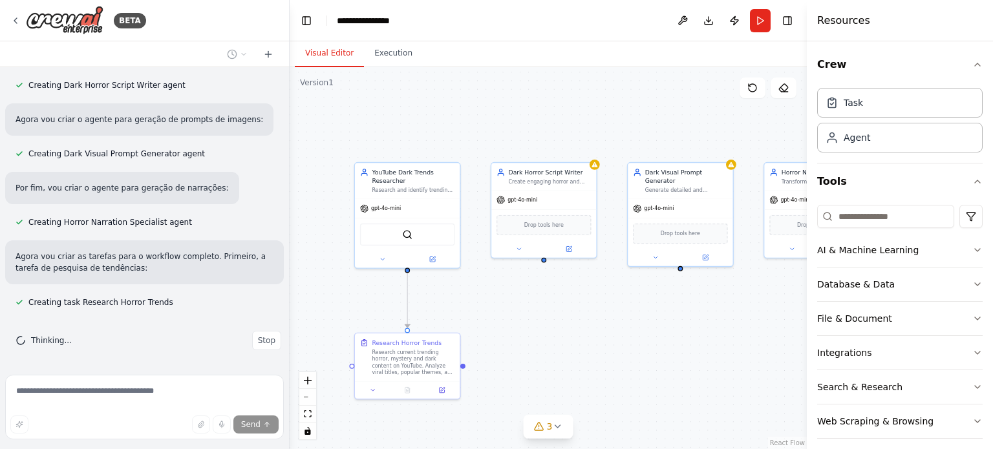
drag, startPoint x: 440, startPoint y: 332, endPoint x: 638, endPoint y: 275, distance: 205.9
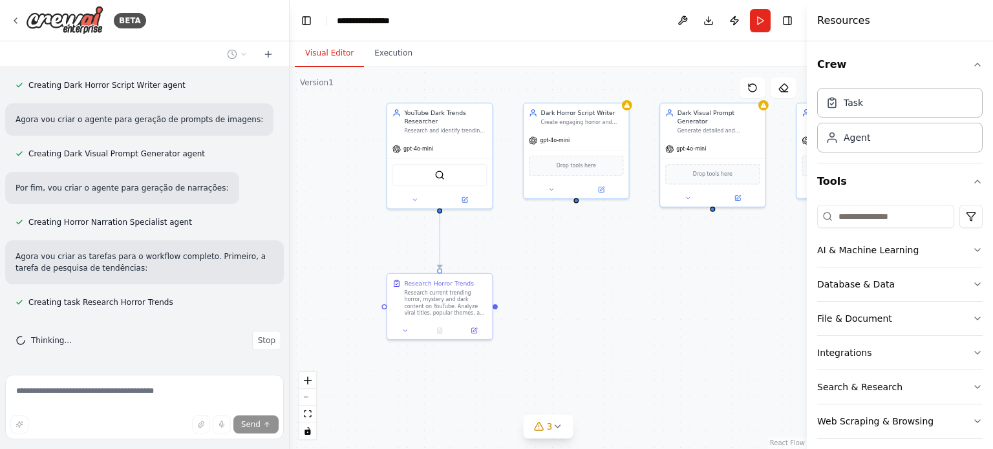
drag, startPoint x: 578, startPoint y: 324, endPoint x: 610, endPoint y: 265, distance: 67.7
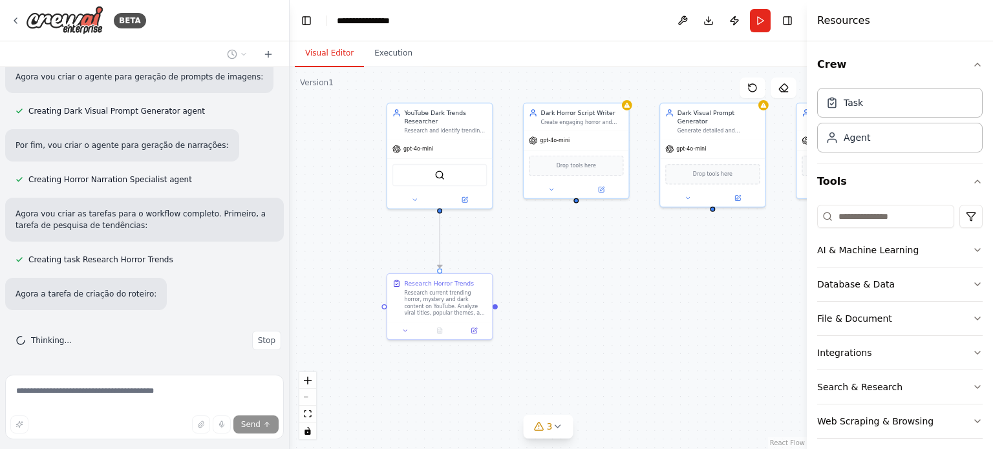
scroll to position [803, 0]
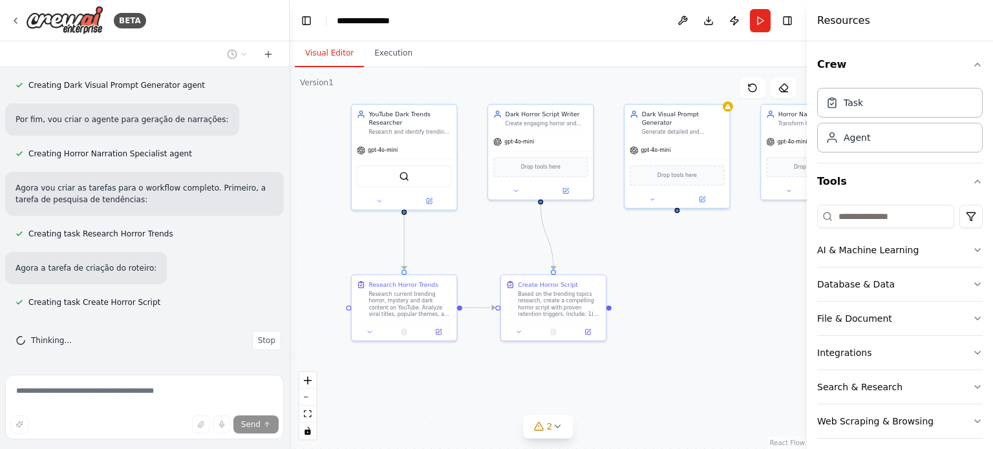
drag, startPoint x: 769, startPoint y: 254, endPoint x: 733, endPoint y: 255, distance: 35.6
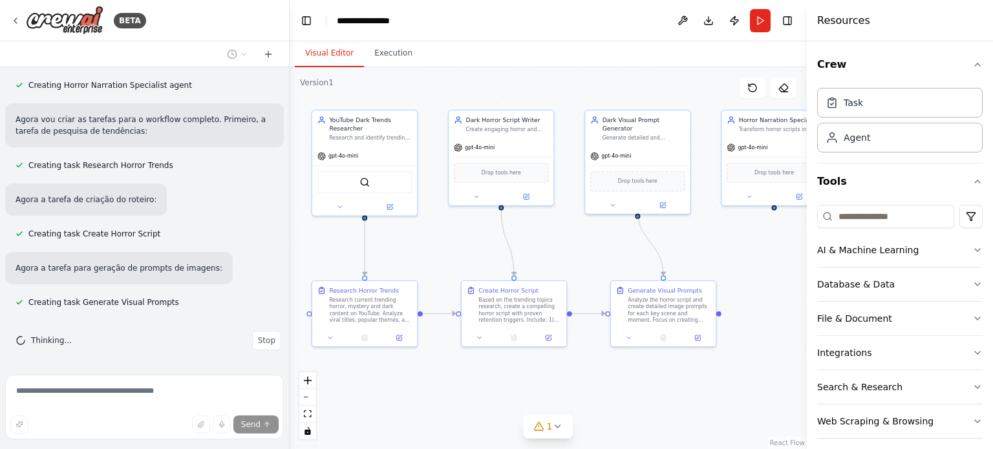
drag, startPoint x: 750, startPoint y: 252, endPoint x: 707, endPoint y: 259, distance: 43.9
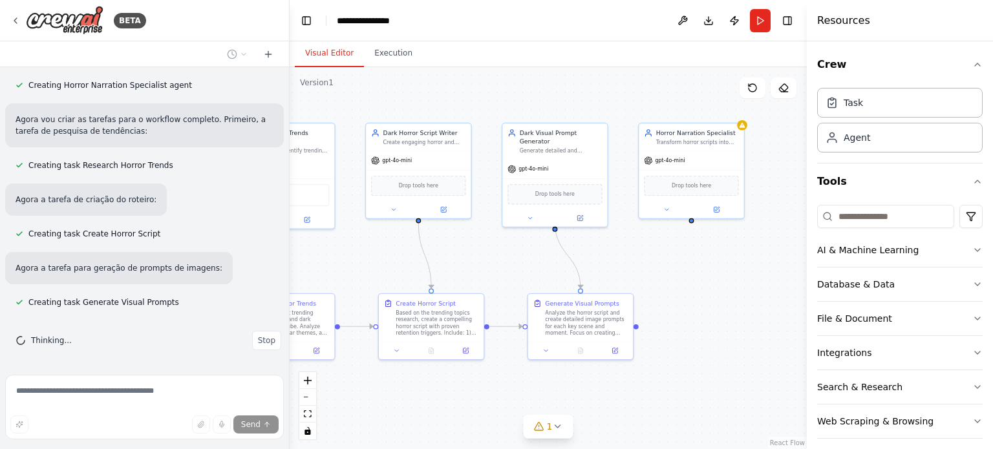
drag, startPoint x: 737, startPoint y: 255, endPoint x: 656, endPoint y: 268, distance: 82.4
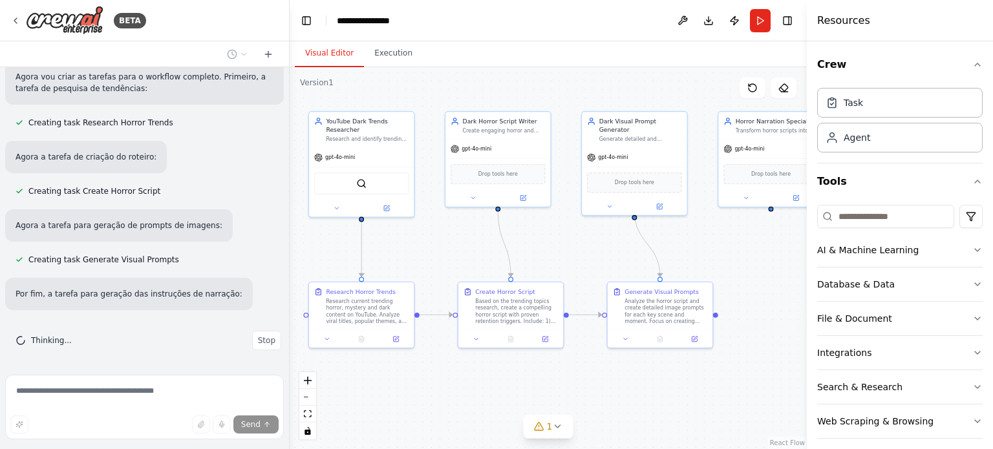
drag, startPoint x: 653, startPoint y: 268, endPoint x: 735, endPoint y: 255, distance: 83.0
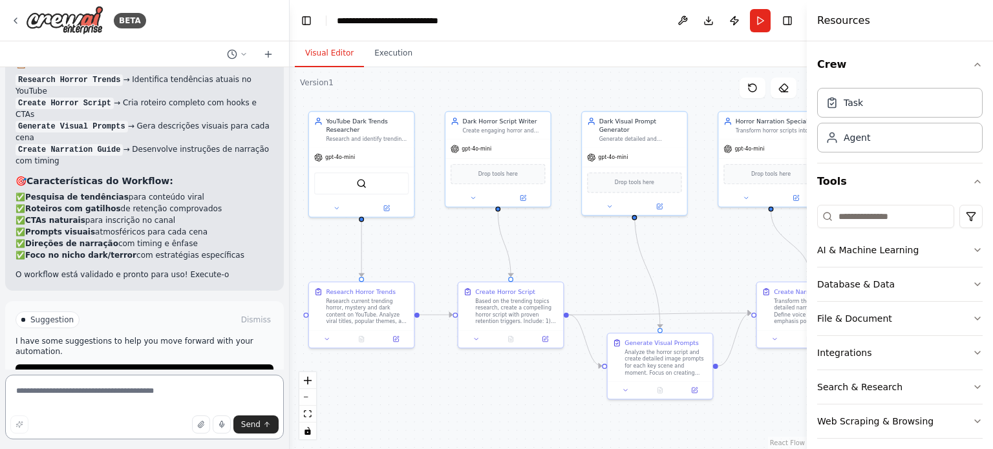
scroll to position [1897, 0]
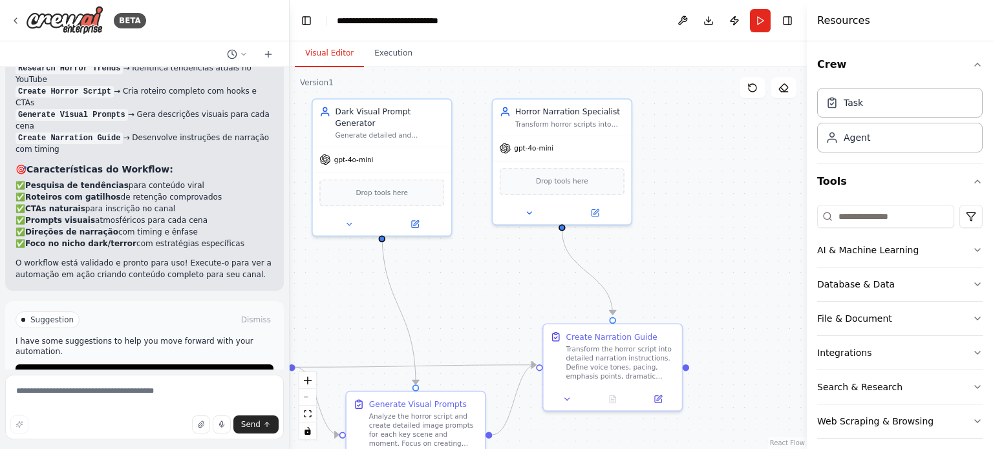
drag, startPoint x: 695, startPoint y: 245, endPoint x: 488, endPoint y: 279, distance: 209.7
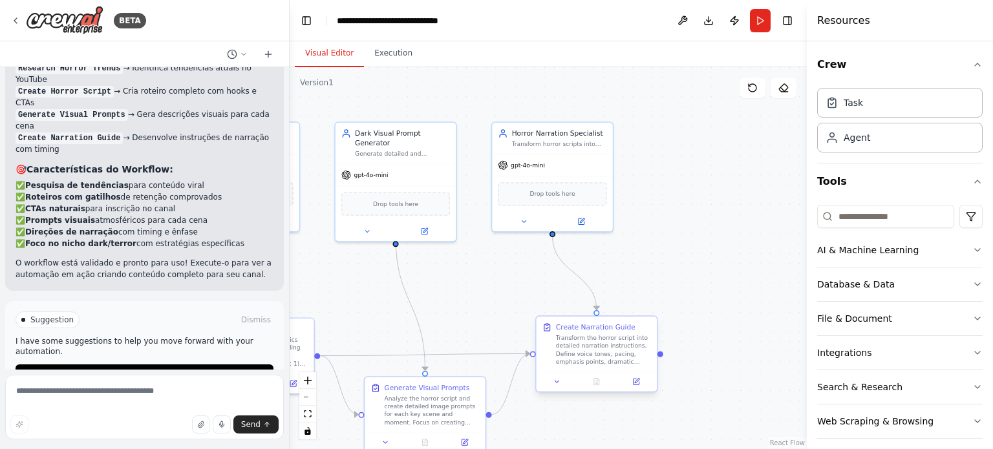
click at [625, 348] on div "Transform the horror script into detailed narration instructions. Define voice …" at bounding box center [603, 350] width 95 height 32
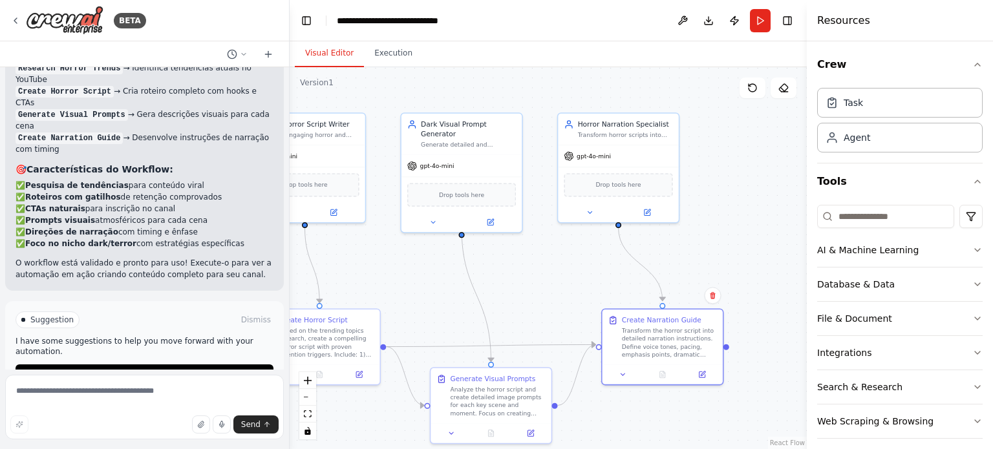
drag, startPoint x: 438, startPoint y: 265, endPoint x: 539, endPoint y: 252, distance: 101.6
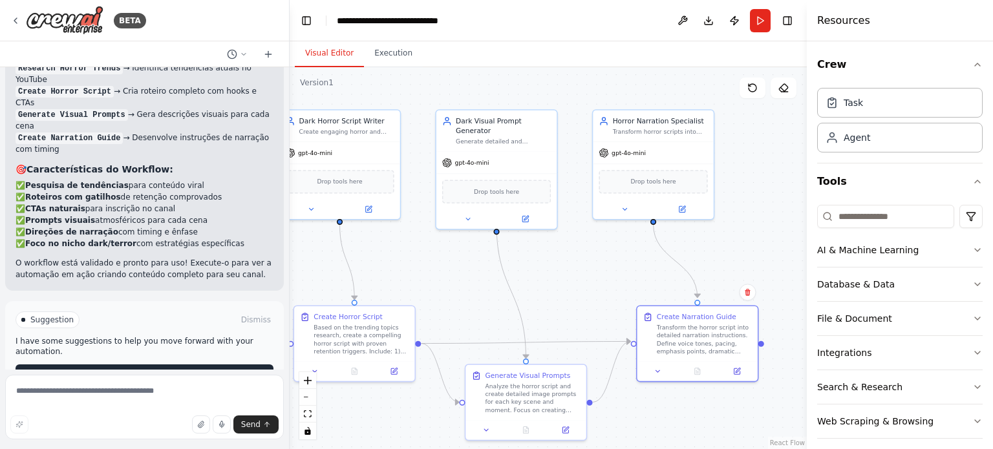
click at [166, 370] on span "Run Automation" at bounding box center [150, 375] width 63 height 10
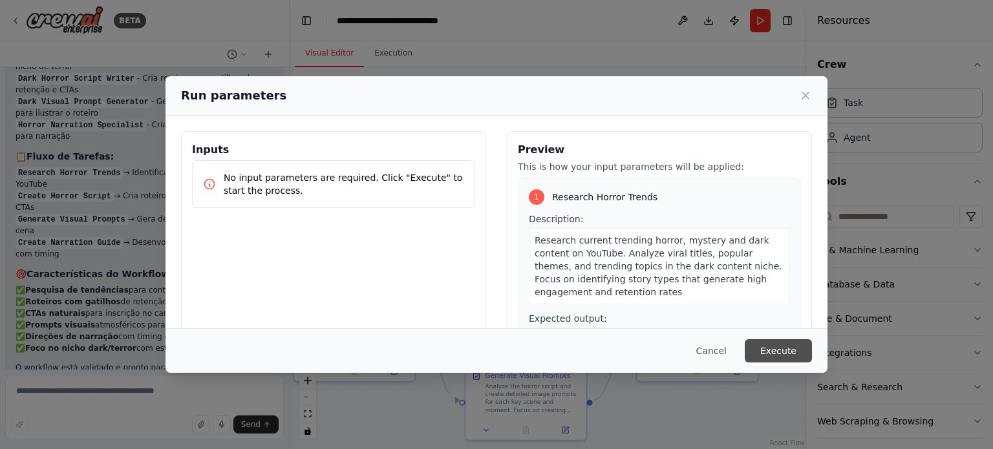
click at [792, 355] on button "Execute" at bounding box center [778, 351] width 67 height 23
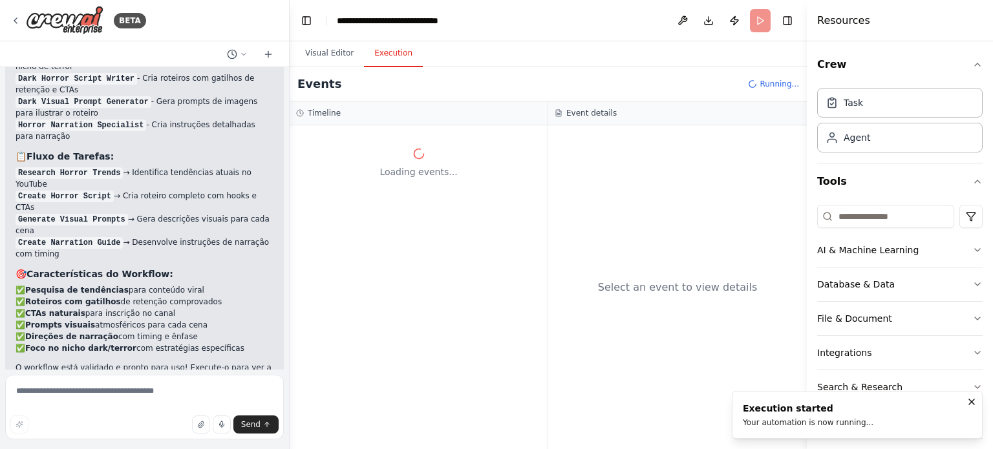
drag, startPoint x: 494, startPoint y: 289, endPoint x: 781, endPoint y: 267, distance: 287.3
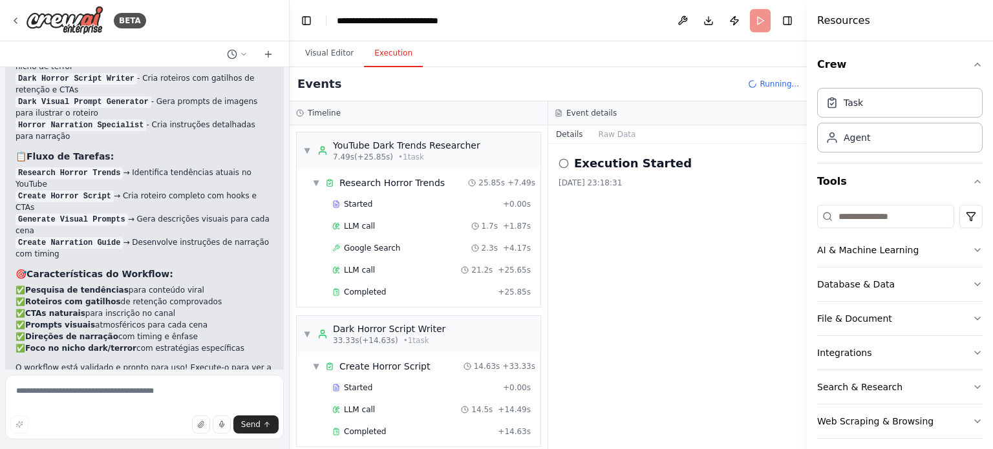
scroll to position [126, 0]
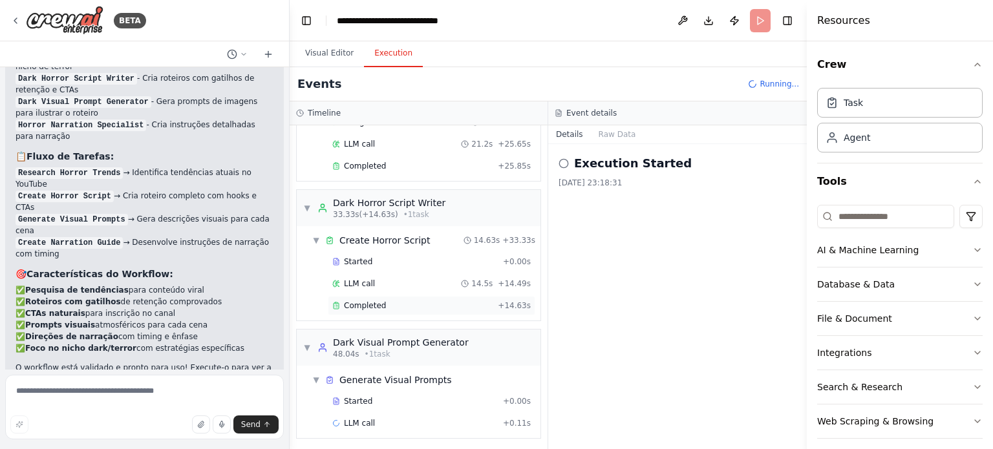
click at [442, 301] on div "Completed" at bounding box center [412, 306] width 160 height 10
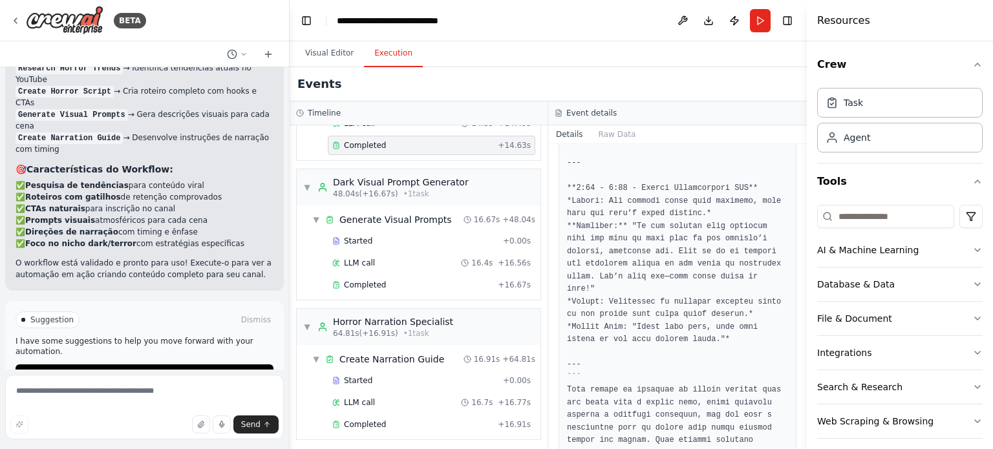
scroll to position [1314, 0]
